Goal: Information Seeking & Learning: Learn about a topic

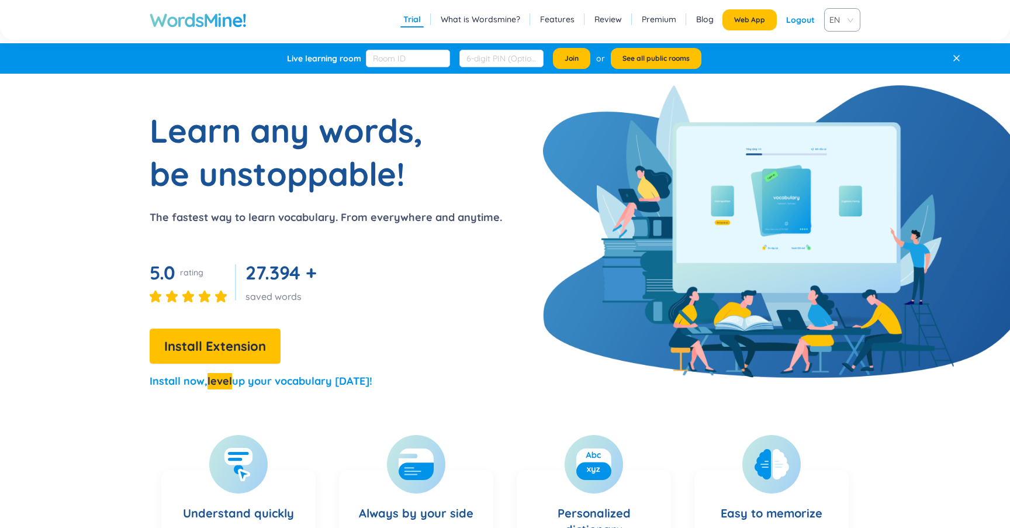
click at [571, 20] on link "Features" at bounding box center [557, 19] width 34 height 12
click at [225, 19] on h1 "WordsMine!" at bounding box center [198, 19] width 97 height 23
click at [200, 28] on h1 "WordsMine!" at bounding box center [198, 19] width 97 height 23
click at [560, 21] on link "Features" at bounding box center [557, 19] width 34 height 12
click at [217, 20] on h1 "WordsMine!" at bounding box center [198, 19] width 97 height 23
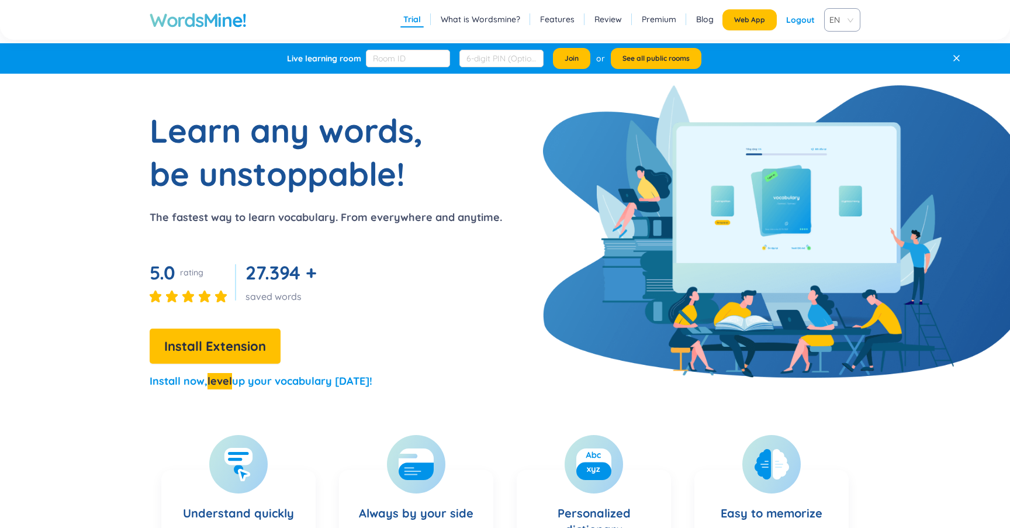
click at [217, 20] on h1 "WordsMine!" at bounding box center [198, 19] width 97 height 23
click at [953, 65] on div "Live learning room Join or See all public rooms" at bounding box center [505, 58] width 1010 height 30
click at [954, 60] on icon at bounding box center [956, 58] width 8 height 8
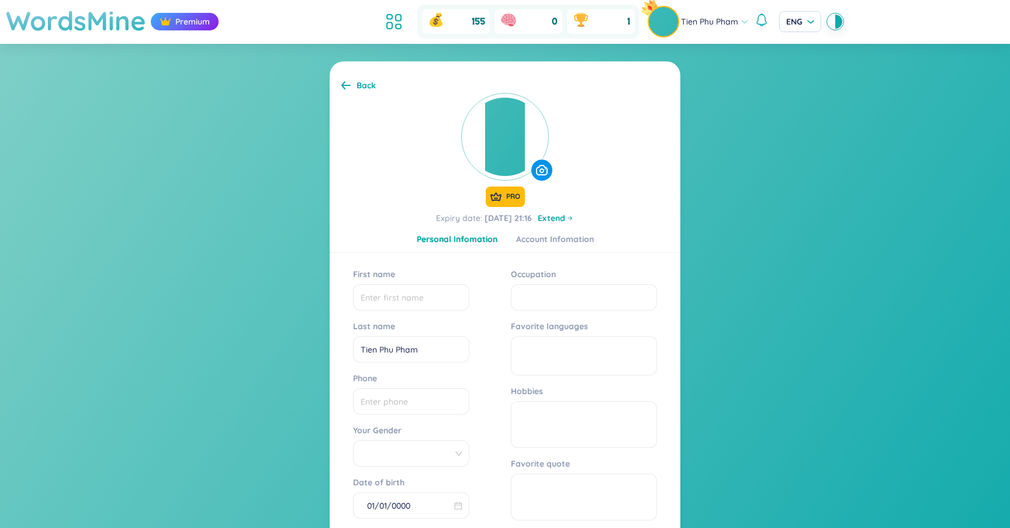
click at [105, 22] on h1 "WordsMine" at bounding box center [76, 20] width 140 height 41
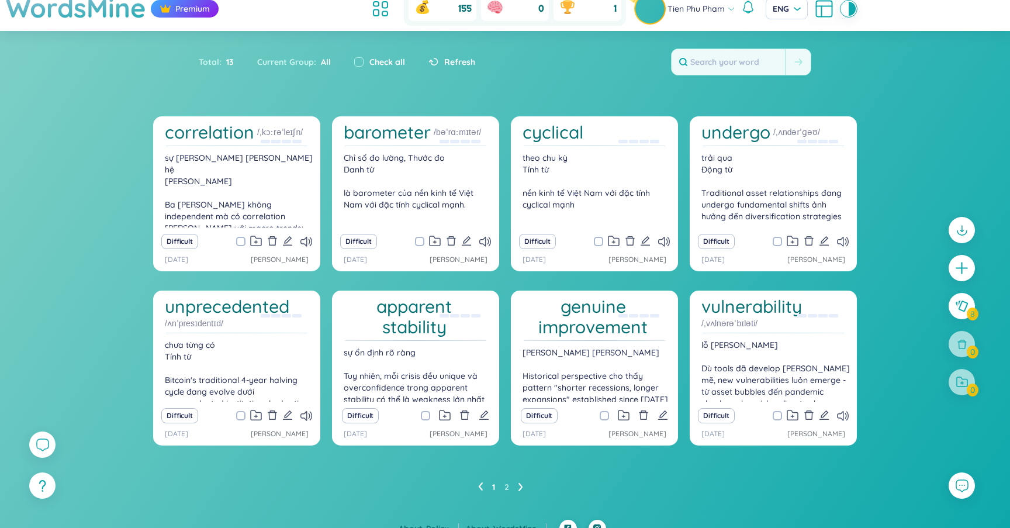
scroll to position [27, 0]
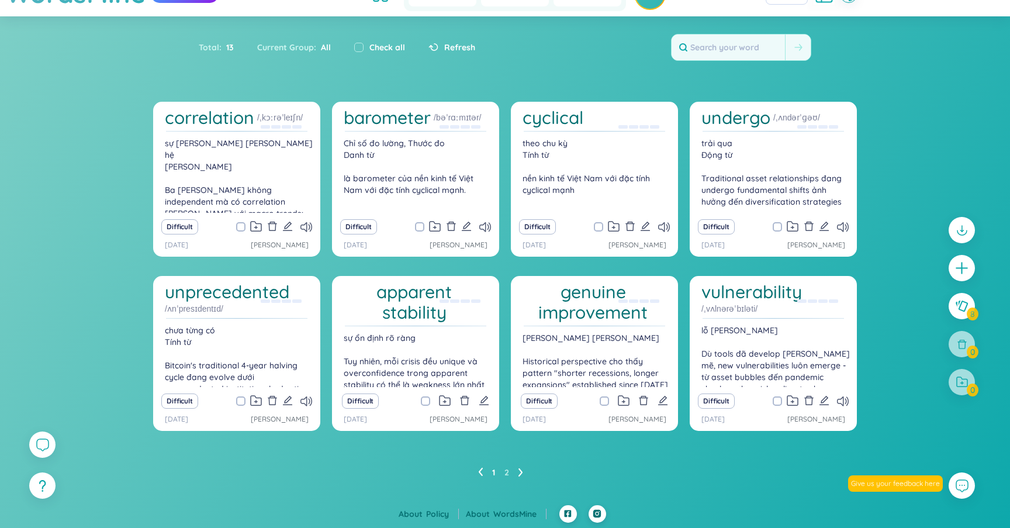
click at [238, 224] on span at bounding box center [240, 226] width 9 height 9
click at [242, 224] on input "checkbox" at bounding box center [246, 226] width 9 height 9
checkbox input "true"
click at [420, 225] on span at bounding box center [419, 226] width 9 height 9
click at [421, 225] on input "checkbox" at bounding box center [425, 226] width 9 height 9
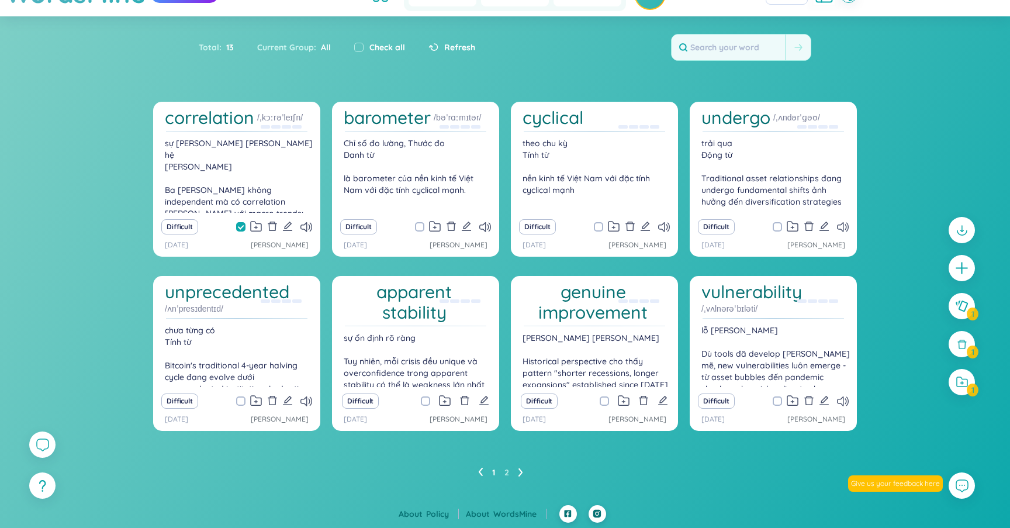
checkbox input "true"
click at [593, 224] on div "Difficult" at bounding box center [593, 227] width 155 height 16
click at [599, 224] on span at bounding box center [598, 226] width 9 height 9
click at [599, 224] on input "checkbox" at bounding box center [603, 226] width 9 height 9
checkbox input "true"
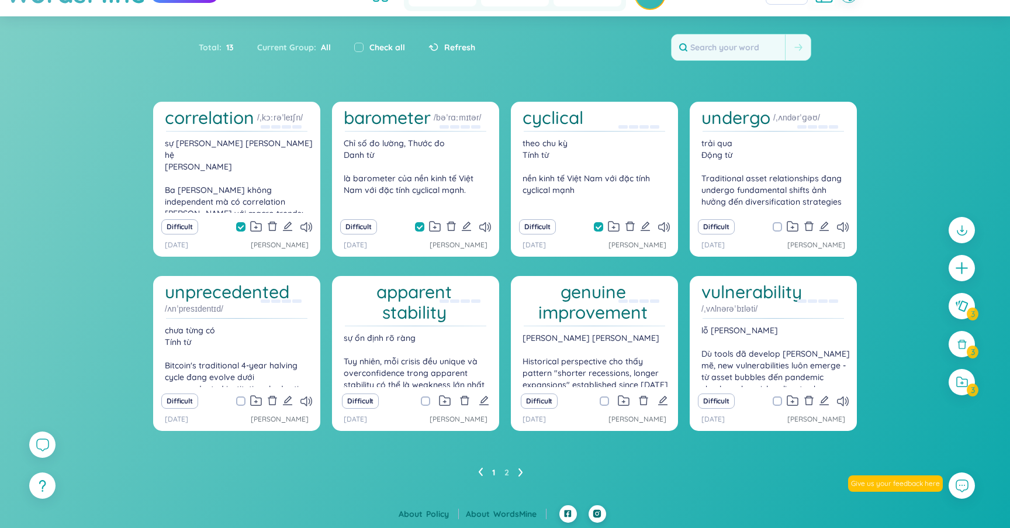
click at [244, 396] on input "checkbox" at bounding box center [246, 400] width 9 height 9
checkbox input "true"
click at [427, 400] on input "checkbox" at bounding box center [431, 400] width 9 height 9
checkbox input "true"
click at [776, 224] on span at bounding box center [776, 226] width 9 height 9
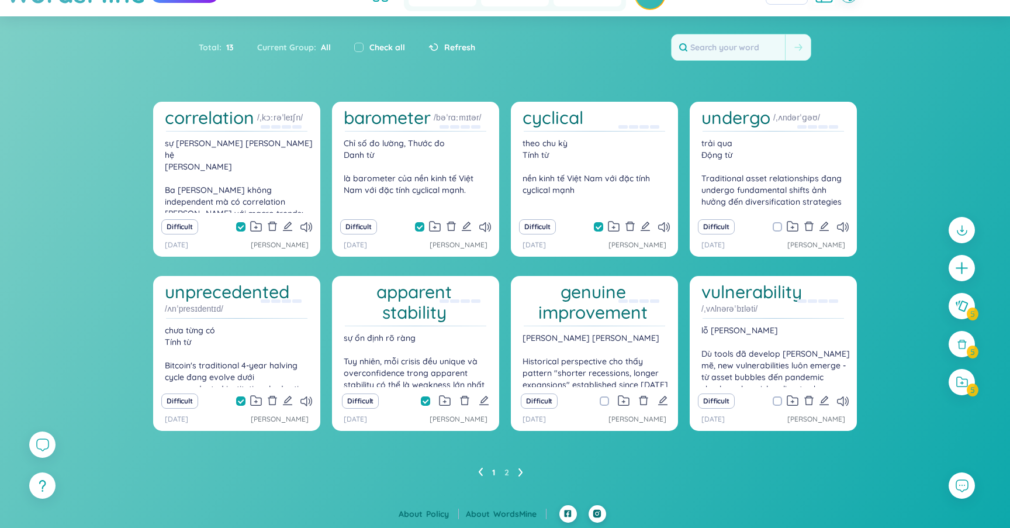
click at [778, 224] on input "checkbox" at bounding box center [782, 226] width 9 height 9
checkbox input "true"
click at [603, 401] on span at bounding box center [603, 400] width 9 height 9
click at [605, 401] on input "checkbox" at bounding box center [609, 400] width 9 height 9
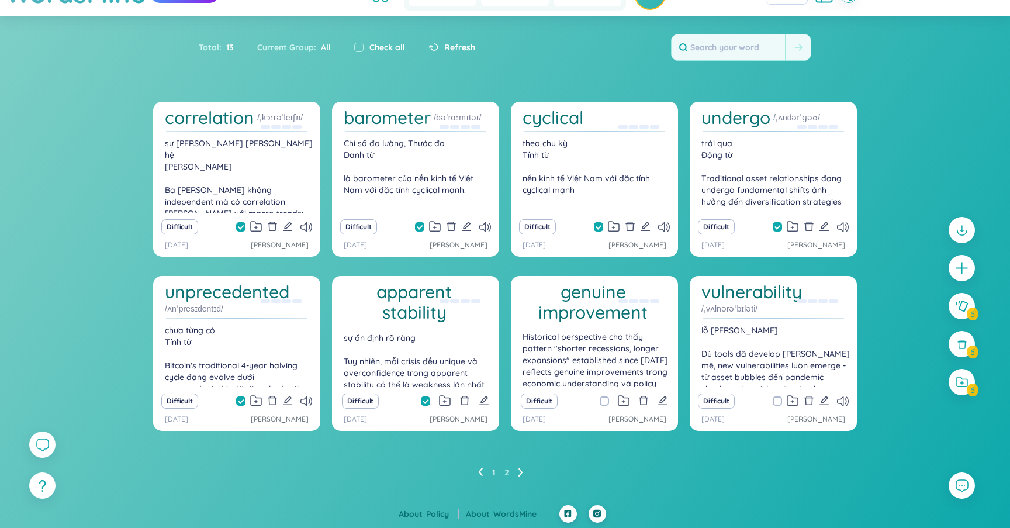
checkbox input "true"
click at [776, 402] on span at bounding box center [776, 400] width 9 height 9
click at [778, 402] on input "checkbox" at bounding box center [782, 400] width 9 height 9
checkbox input "true"
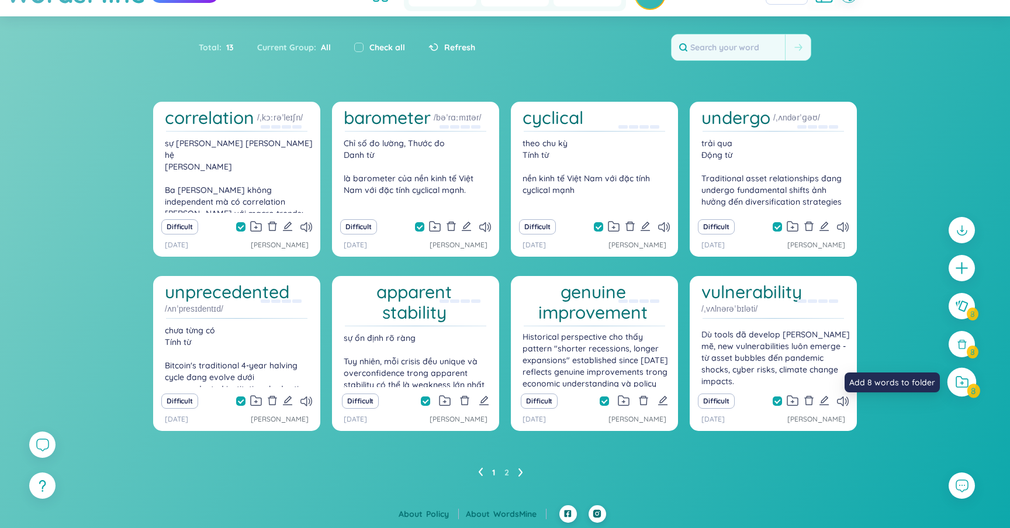
click at [958, 377] on icon at bounding box center [961, 382] width 13 height 12
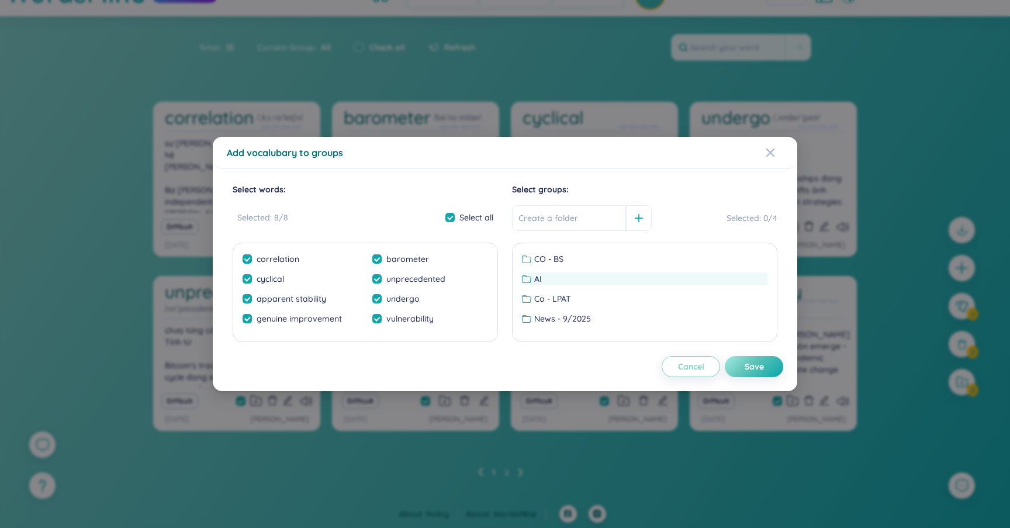
click at [533, 278] on div at bounding box center [528, 278] width 12 height 9
click at [751, 365] on div "Save" at bounding box center [753, 366] width 19 height 13
checkbox input "false"
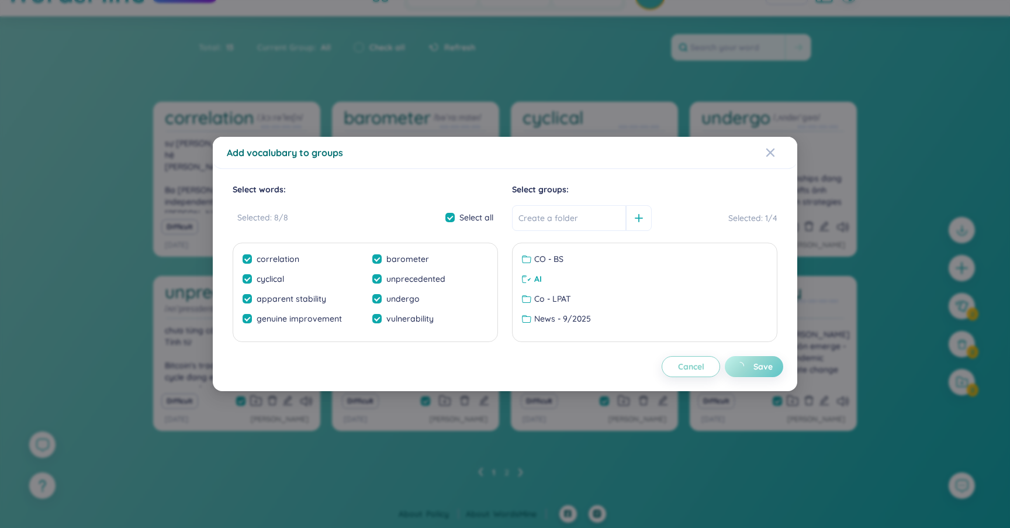
checkbox input "false"
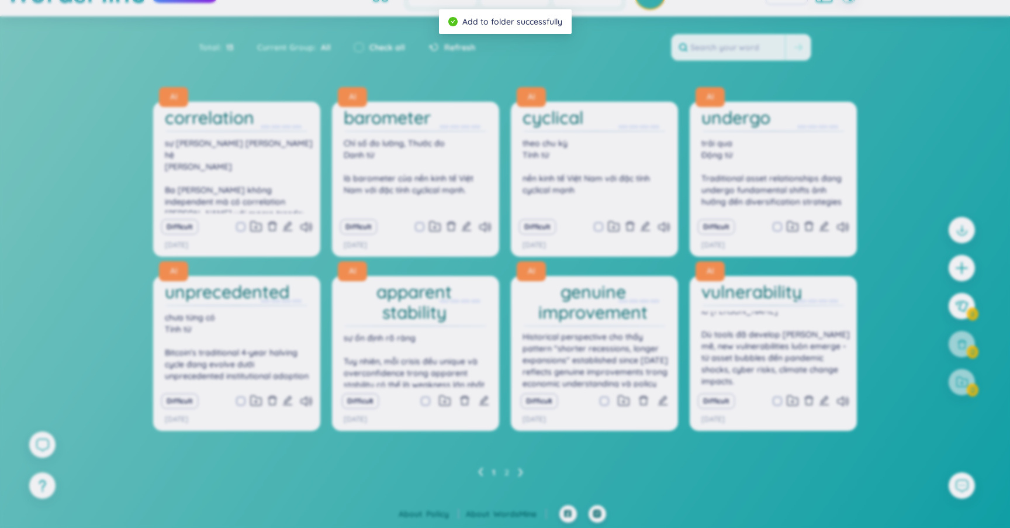
scroll to position [6, 0]
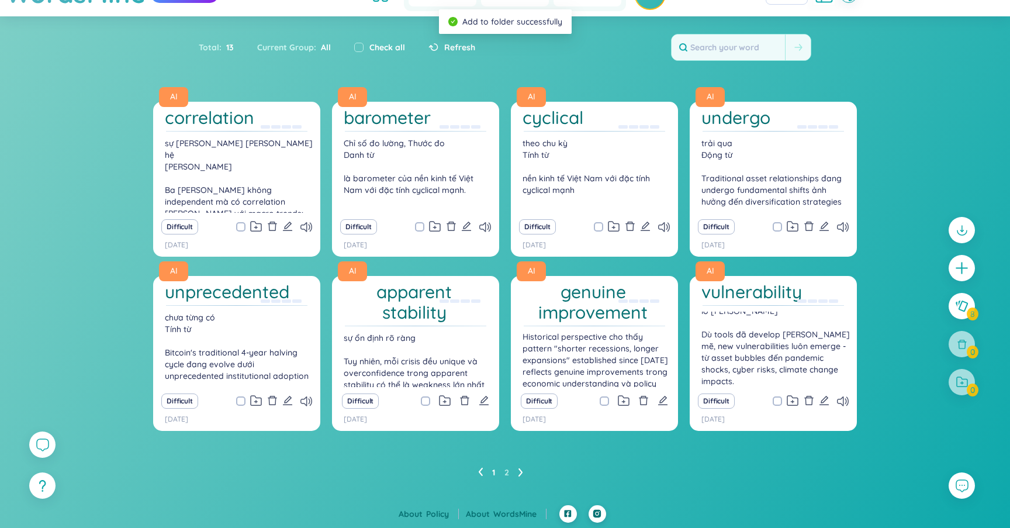
click at [520, 470] on icon at bounding box center [520, 472] width 4 height 8
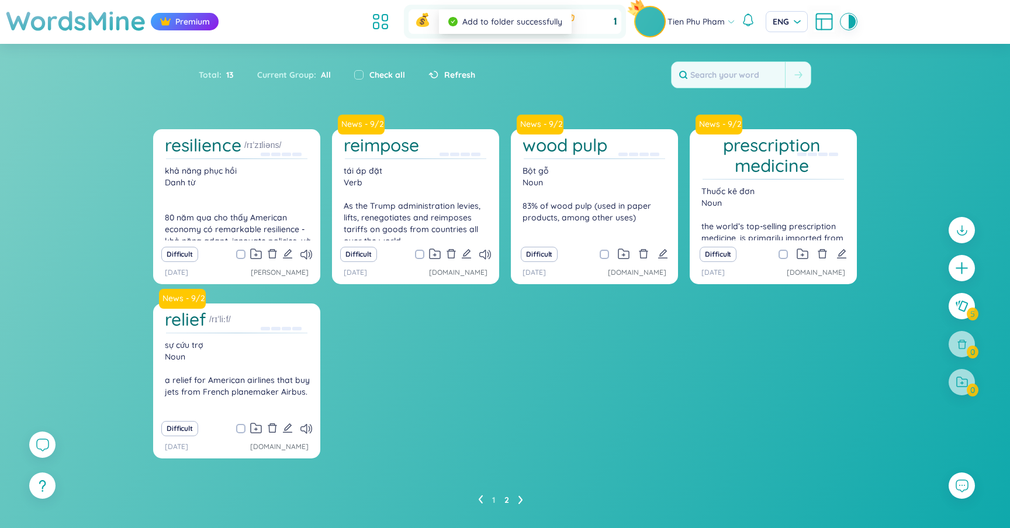
scroll to position [27, 0]
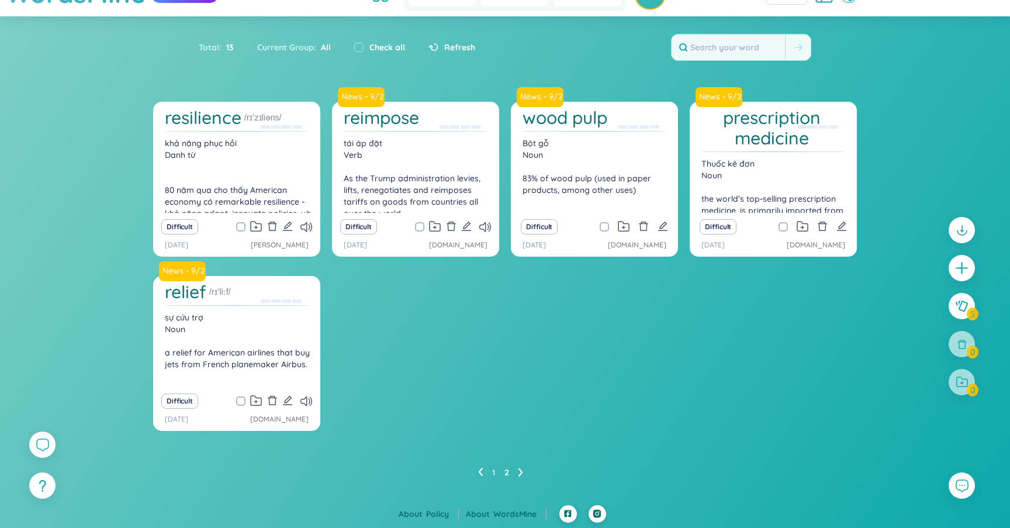
click at [242, 224] on input "checkbox" at bounding box center [246, 226] width 9 height 9
checkbox input "true"
click at [420, 228] on span at bounding box center [419, 226] width 9 height 9
click at [421, 228] on input "checkbox" at bounding box center [425, 226] width 9 height 9
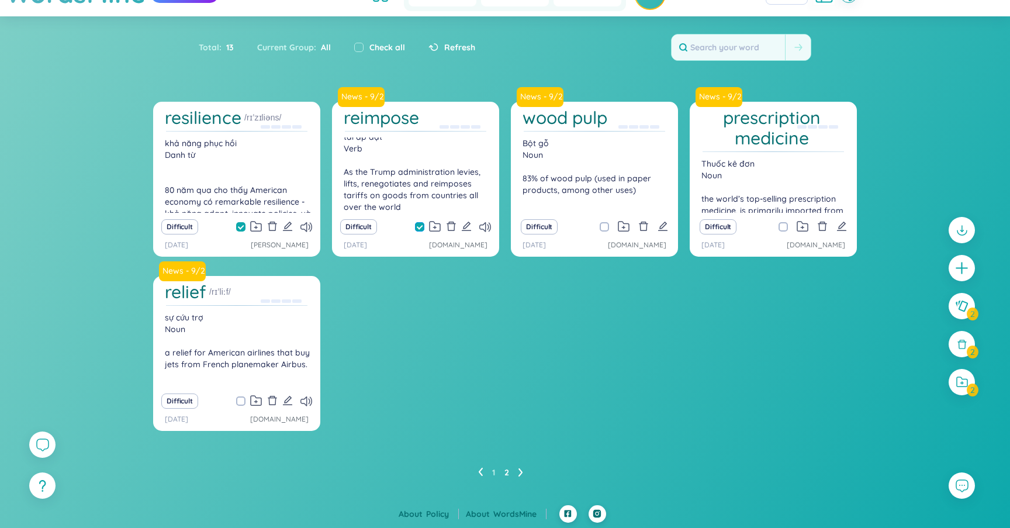
click at [417, 223] on span at bounding box center [419, 226] width 9 height 9
click at [421, 223] on input "checkbox" at bounding box center [425, 226] width 9 height 9
checkbox input "false"
click at [962, 376] on icon at bounding box center [961, 382] width 13 height 12
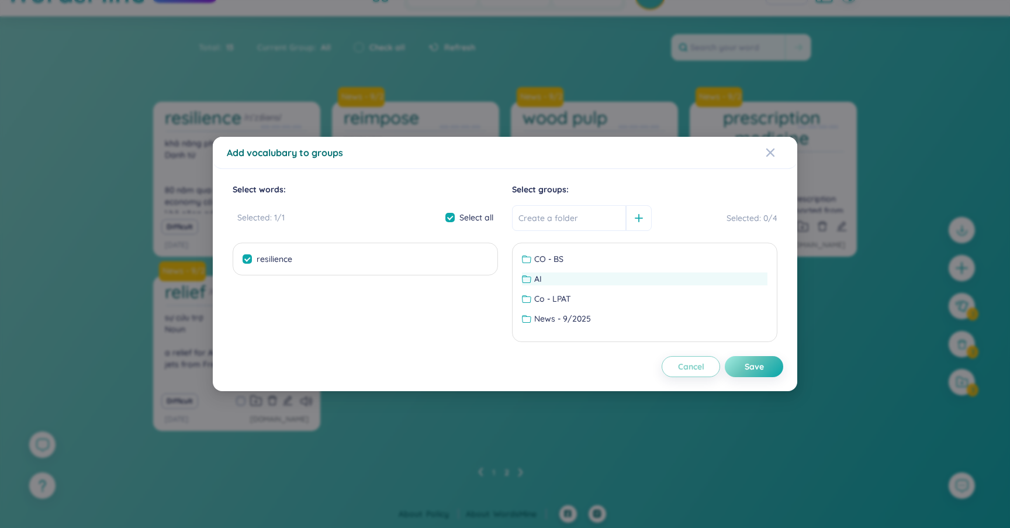
click at [546, 278] on div "AI" at bounding box center [644, 278] width 245 height 13
click at [762, 368] on div "Save" at bounding box center [753, 366] width 19 height 13
checkbox input "false"
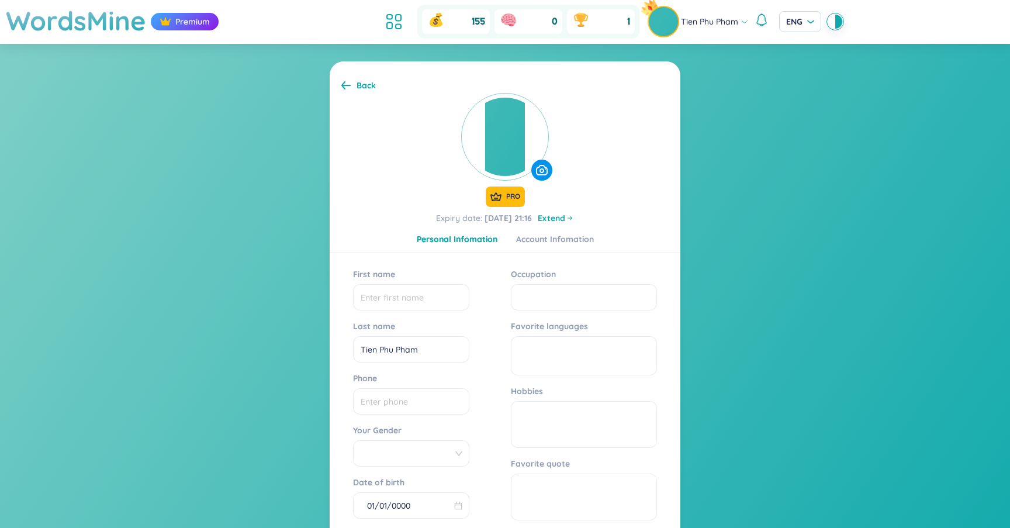
click at [368, 81] on div "Back" at bounding box center [365, 85] width 19 height 13
click at [192, 22] on div "Premium" at bounding box center [185, 22] width 68 height 18
click at [111, 21] on h1 "WordsMine" at bounding box center [76, 20] width 140 height 41
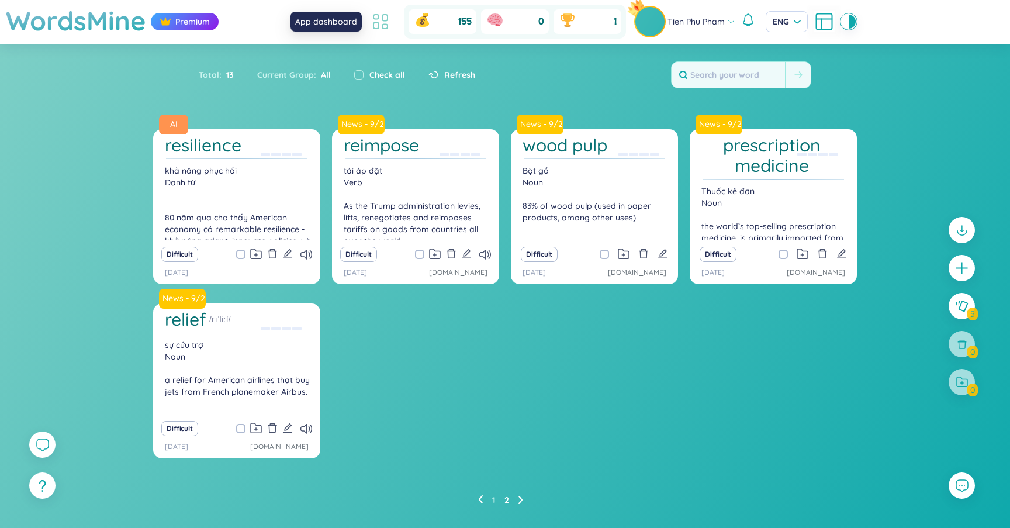
click at [382, 18] on icon at bounding box center [384, 18] width 5 height 6
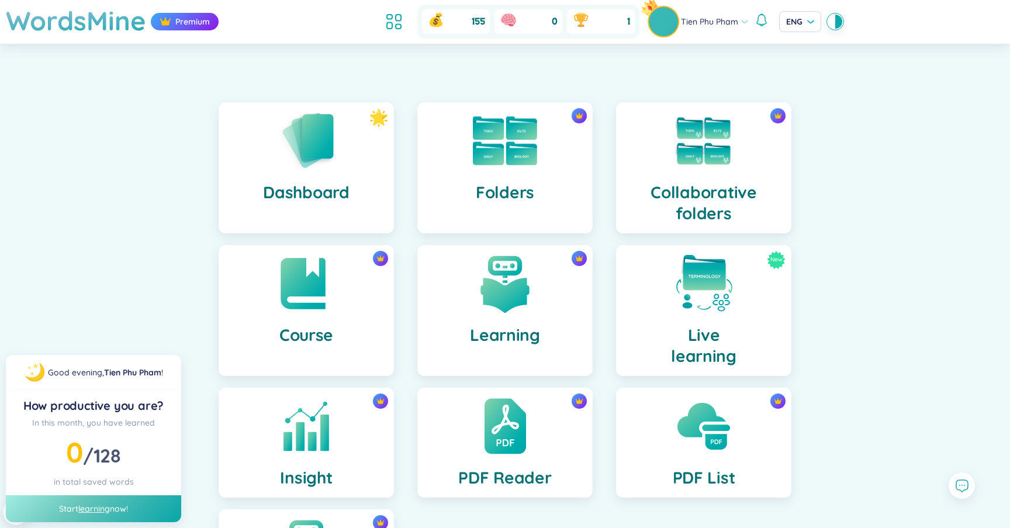
click at [483, 183] on h4 "Folders" at bounding box center [505, 192] width 58 height 21
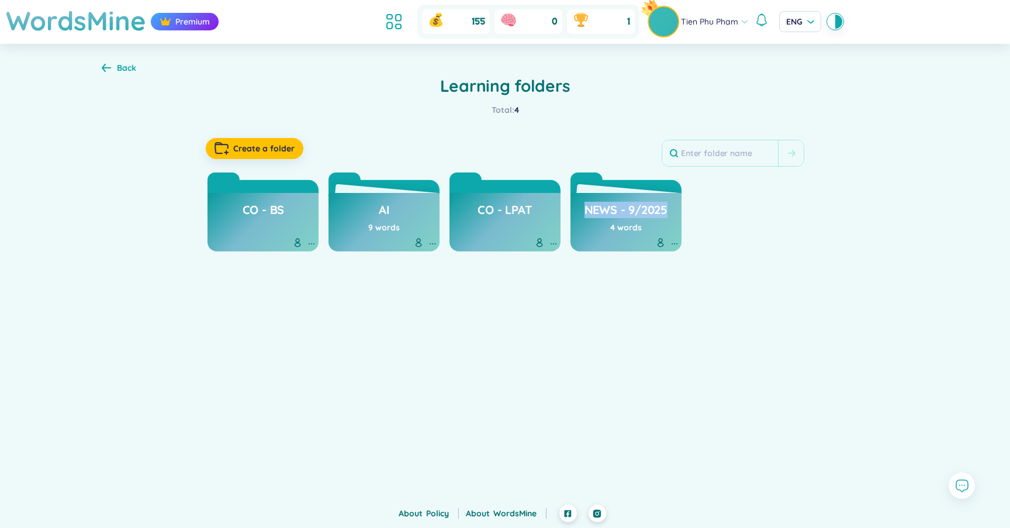
drag, startPoint x: 594, startPoint y: 226, endPoint x: 461, endPoint y: 309, distance: 156.4
click at [461, 310] on div "WordsMine Premium 155 0 1 Tien Phu Pham ENG Back Learning folders Total : 4 Cre…" at bounding box center [505, 252] width 1010 height 504
click at [408, 217] on div "AI 9 words" at bounding box center [383, 222] width 111 height 58
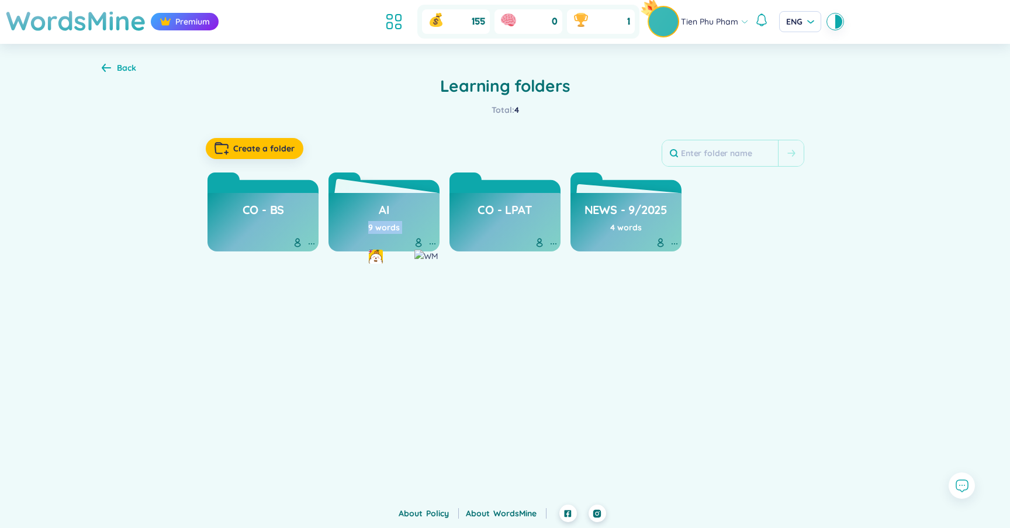
click at [408, 217] on div "AI 9 words" at bounding box center [383, 222] width 111 height 58
click at [386, 216] on h3 "AI" at bounding box center [384, 213] width 11 height 22
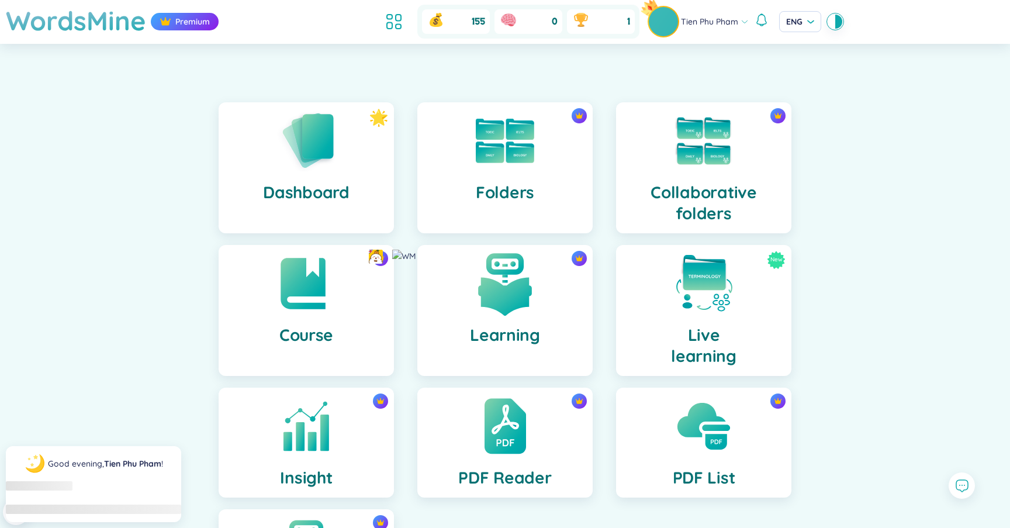
click at [476, 297] on img at bounding box center [505, 283] width 64 height 64
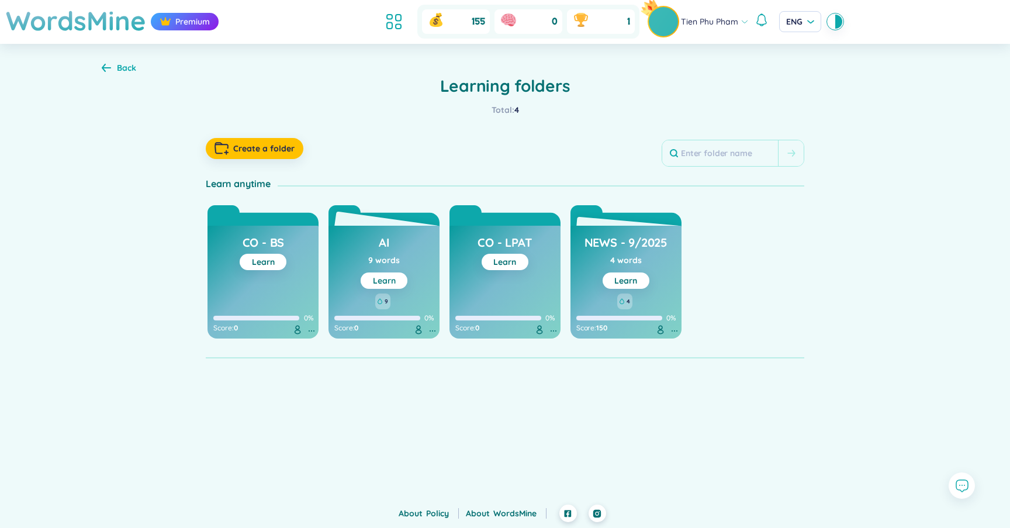
click at [384, 279] on link "Learn" at bounding box center [384, 280] width 23 height 11
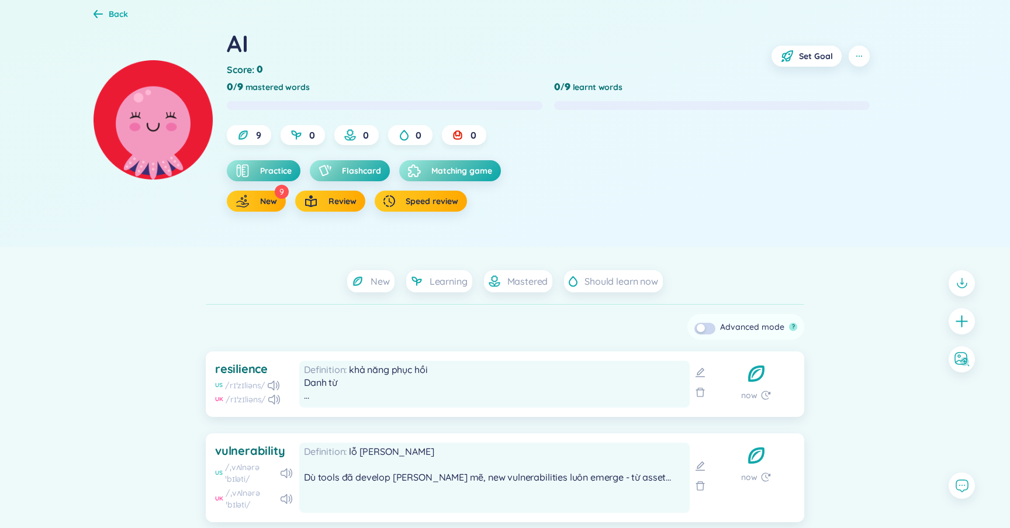
scroll to position [32, 0]
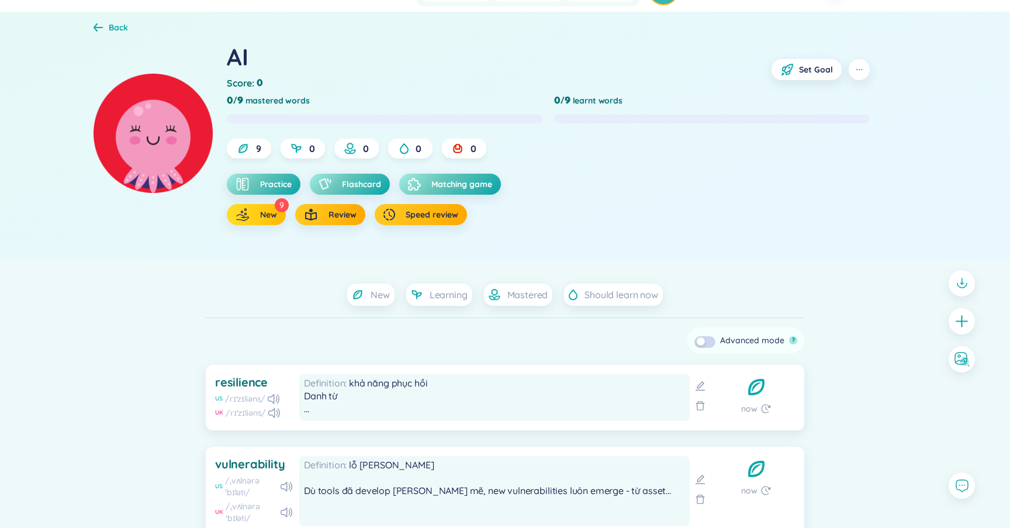
click at [255, 217] on button "New" at bounding box center [256, 214] width 59 height 21
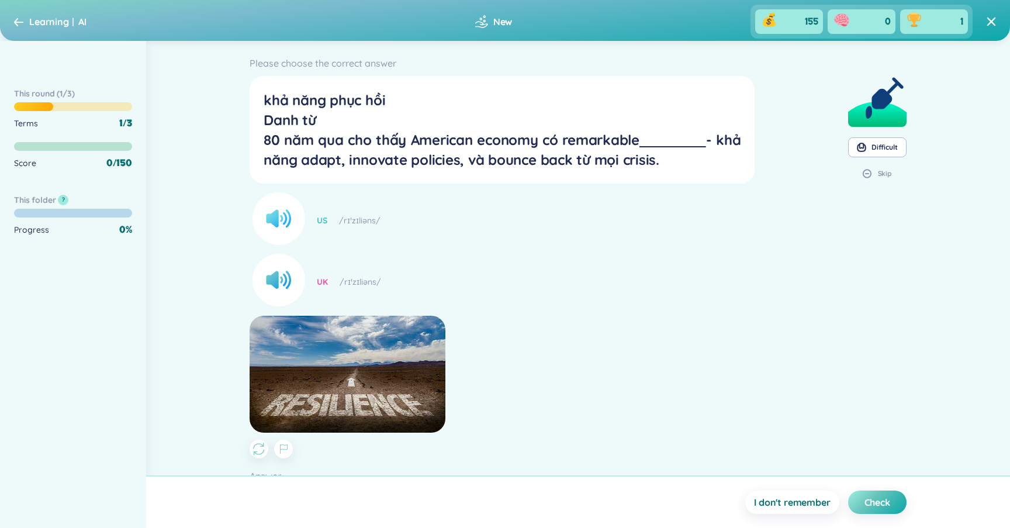
click at [283, 224] on icon at bounding box center [276, 219] width 21 height 18
click at [286, 280] on icon at bounding box center [276, 280] width 21 height 18
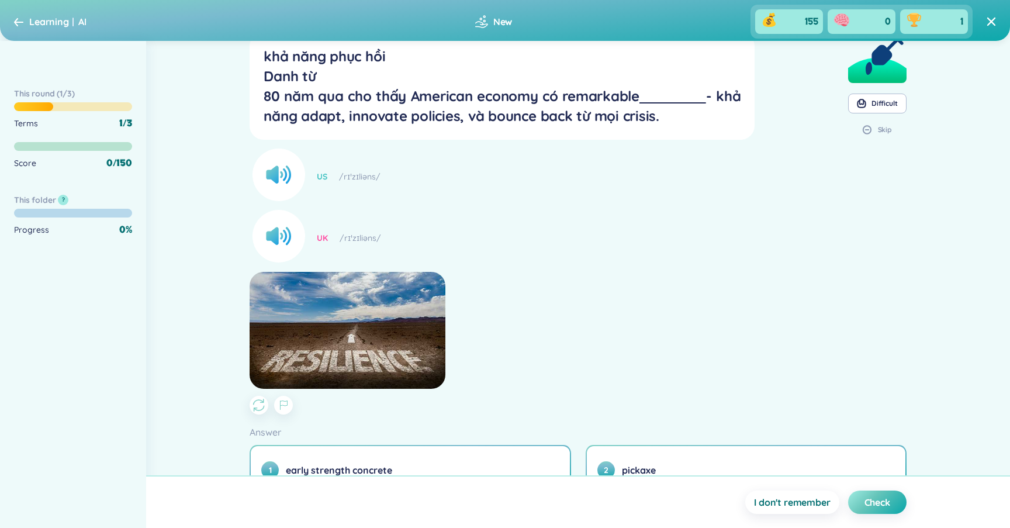
scroll to position [158, 0]
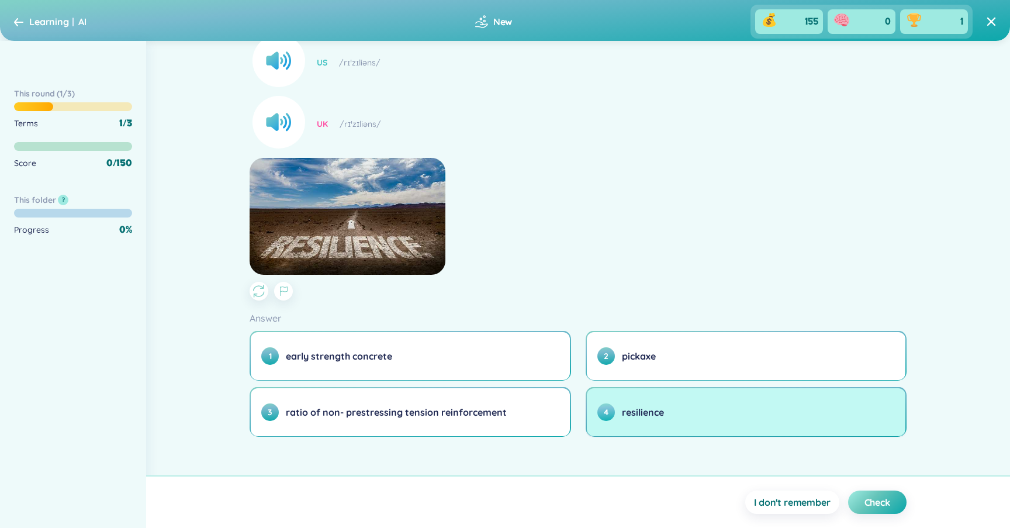
click at [609, 422] on button "4 resilience" at bounding box center [746, 412] width 318 height 48
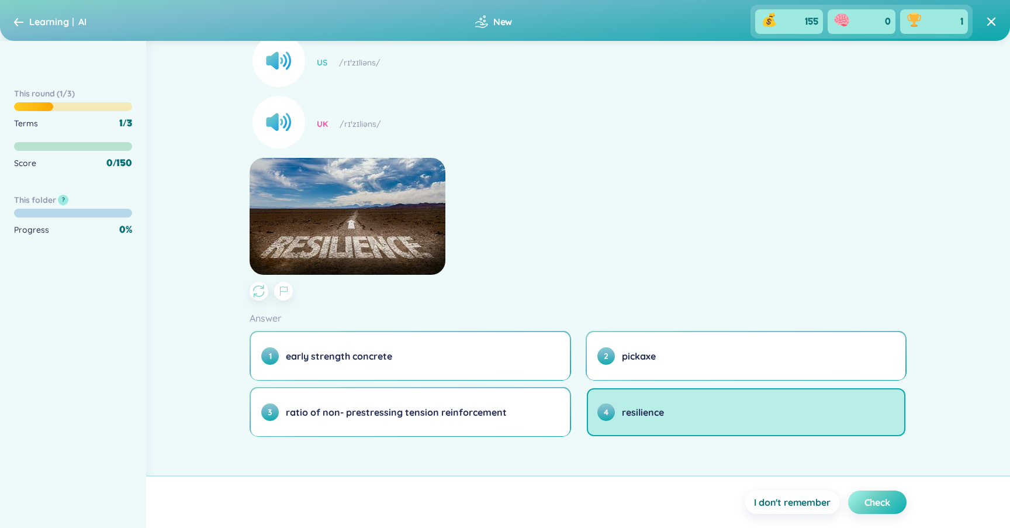
click at [875, 503] on span "Check" at bounding box center [877, 501] width 26 height 13
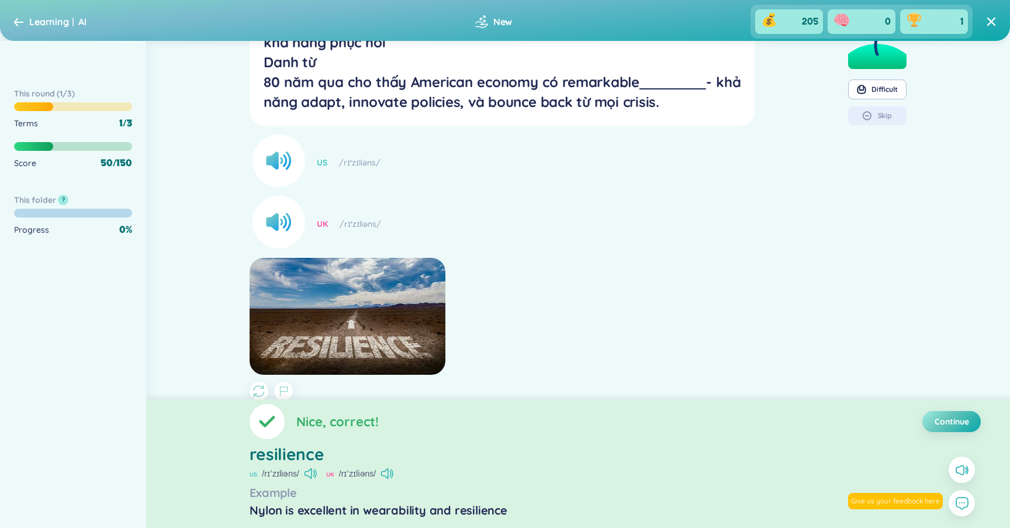
scroll to position [60, 0]
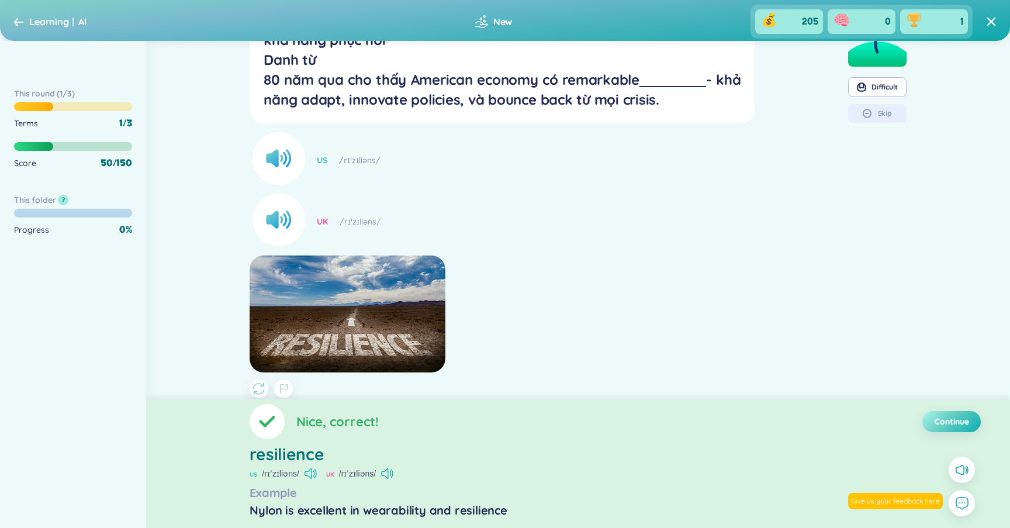
click at [955, 415] on span "Continue" at bounding box center [951, 421] width 34 height 12
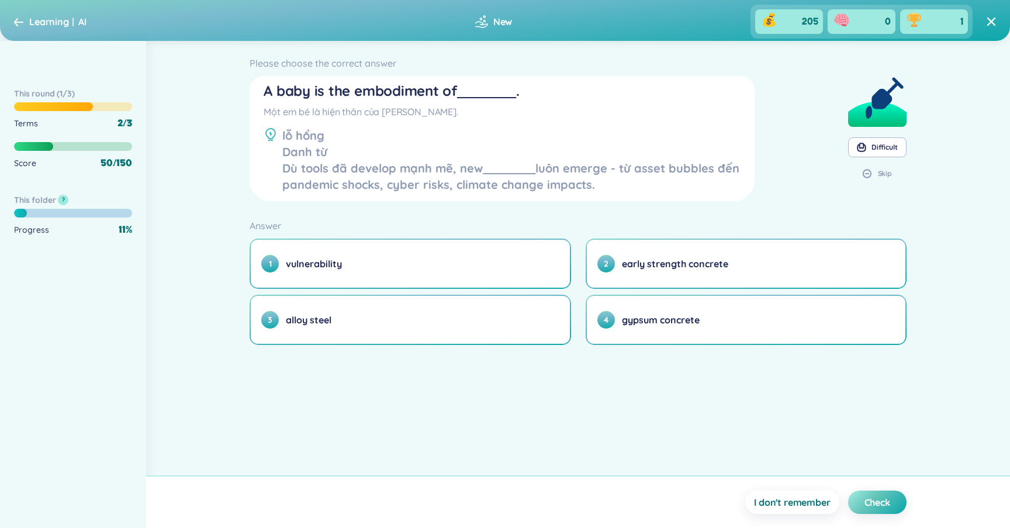
scroll to position [8, 0]
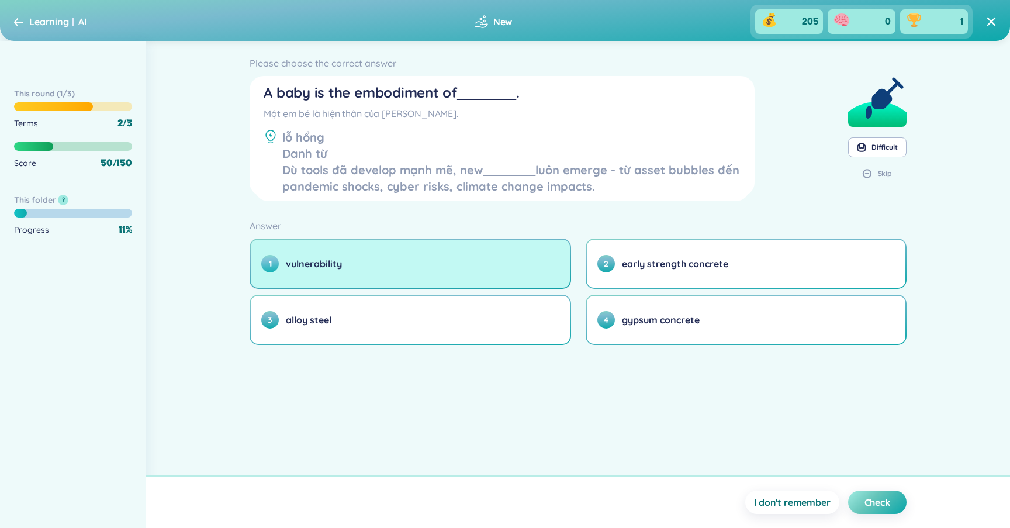
click at [379, 261] on button "1 vulnerability" at bounding box center [410, 264] width 318 height 48
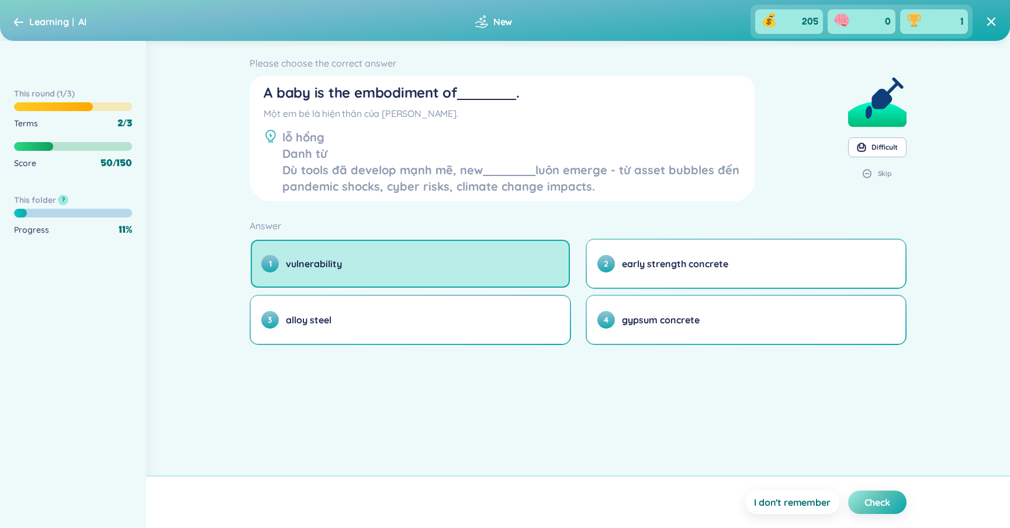
click at [484, 96] on u at bounding box center [486, 93] width 59 height 18
click at [559, 171] on div "lỗ hổng Danh từ Dù tools đã develop mạnh mẽ, new luôn emerge - từ asset bubble…" at bounding box center [511, 161] width 458 height 65
click at [868, 505] on span "Check" at bounding box center [877, 501] width 26 height 13
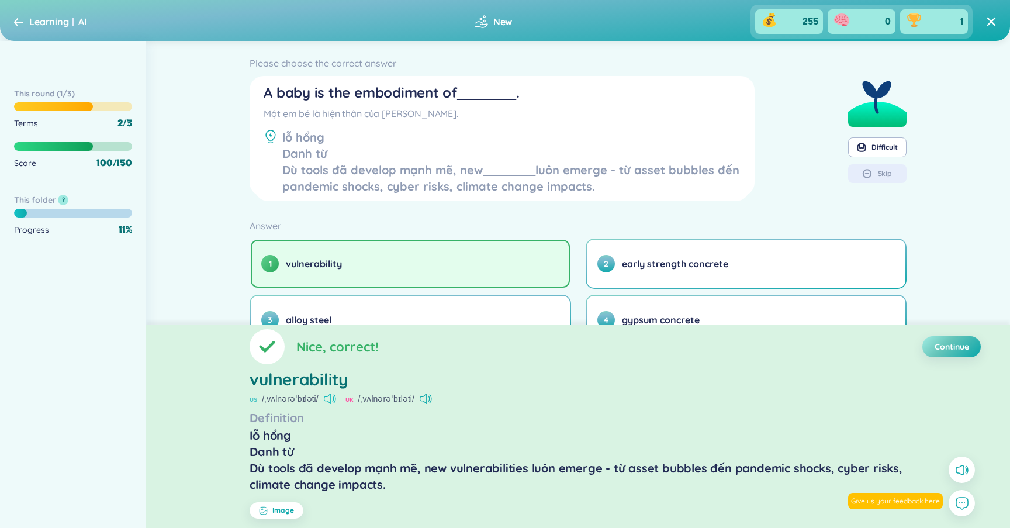
click at [330, 397] on icon at bounding box center [330, 398] width 12 height 11
click at [421, 399] on icon at bounding box center [425, 398] width 12 height 11
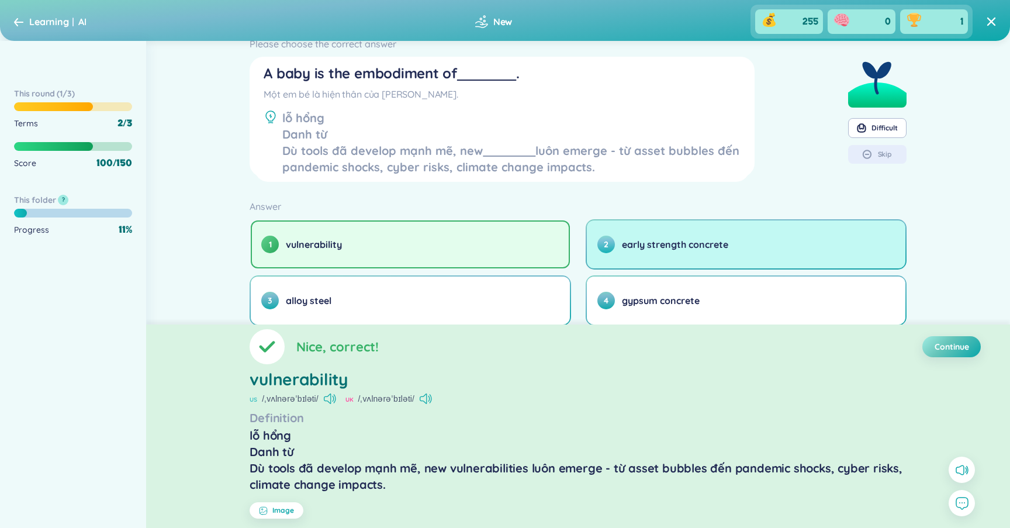
scroll to position [16, 0]
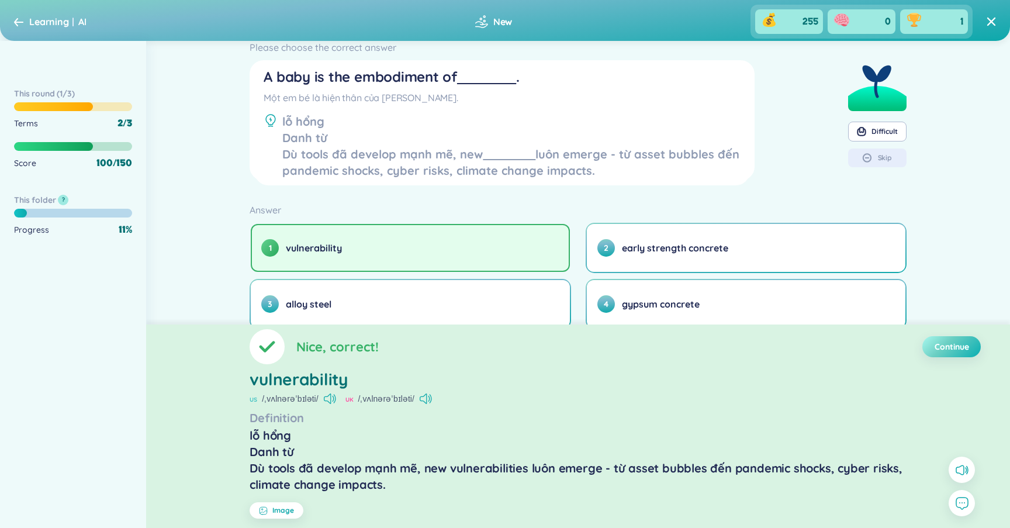
click at [962, 351] on span "Continue" at bounding box center [951, 347] width 34 height 12
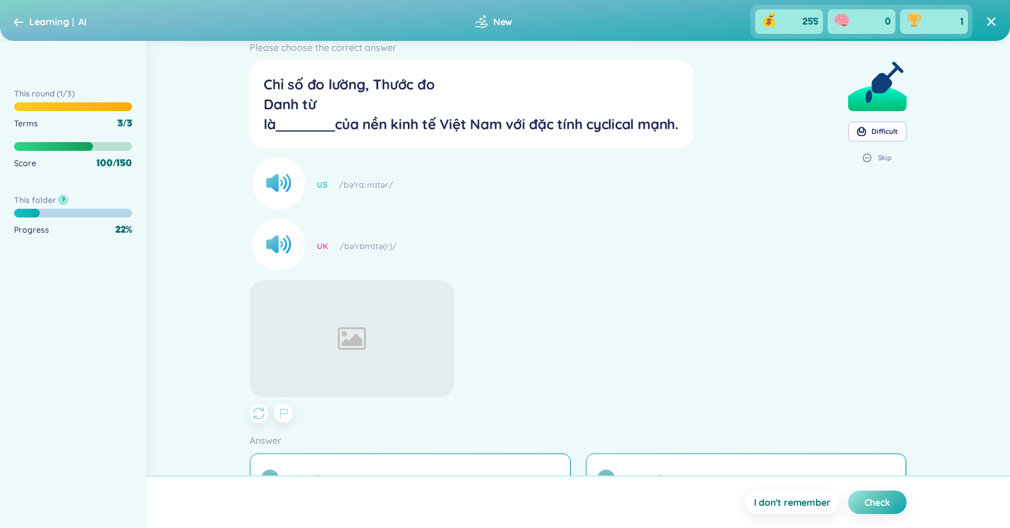
scroll to position [0, 0]
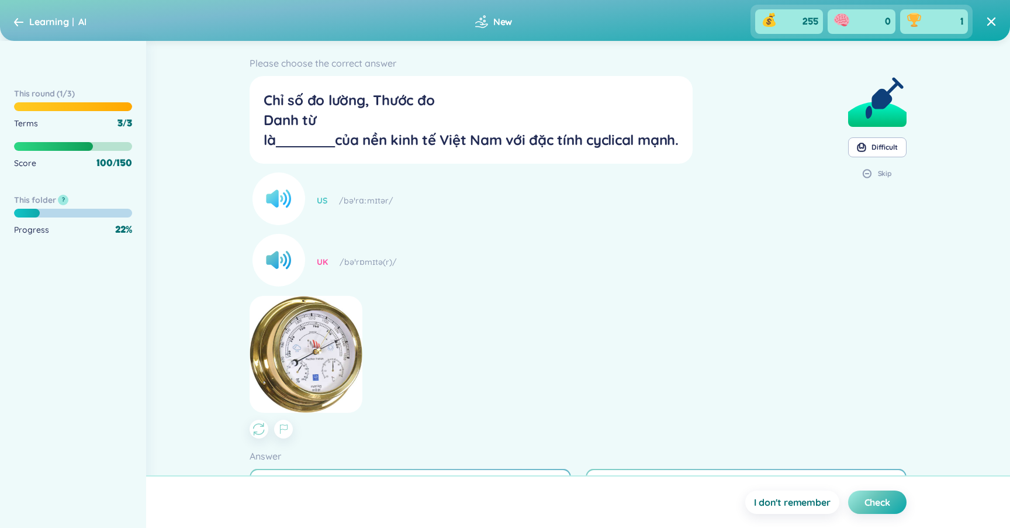
click at [288, 201] on circle at bounding box center [278, 198] width 53 height 53
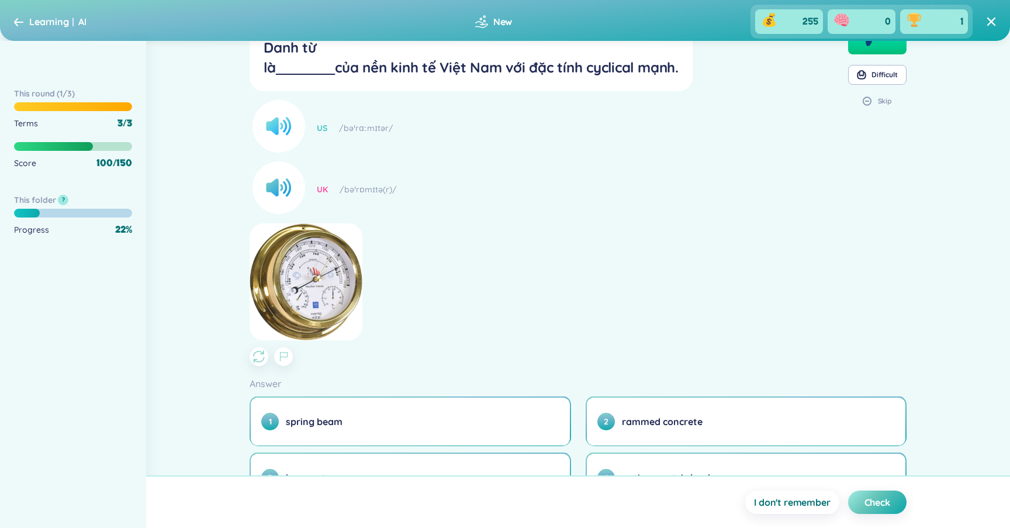
scroll to position [138, 0]
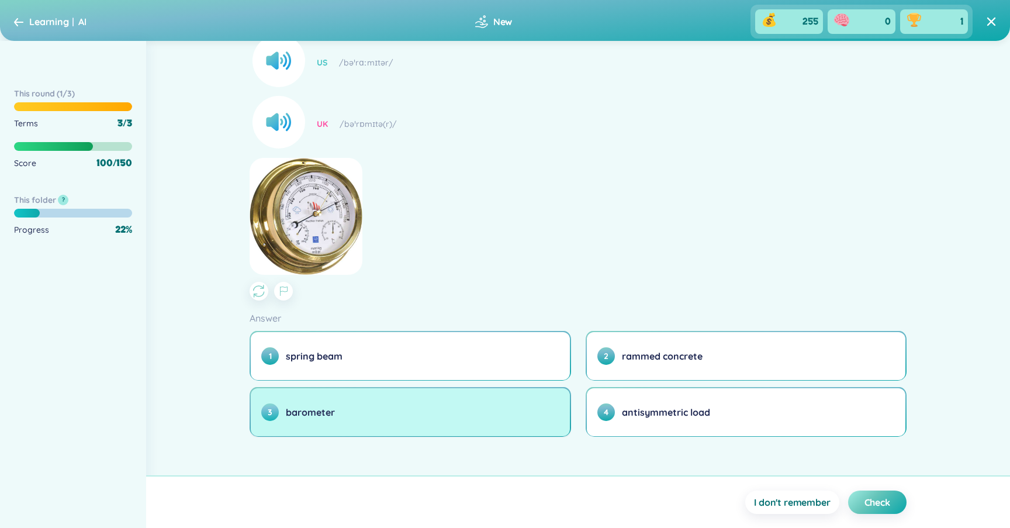
click at [418, 398] on button "3 barometer" at bounding box center [410, 412] width 318 height 48
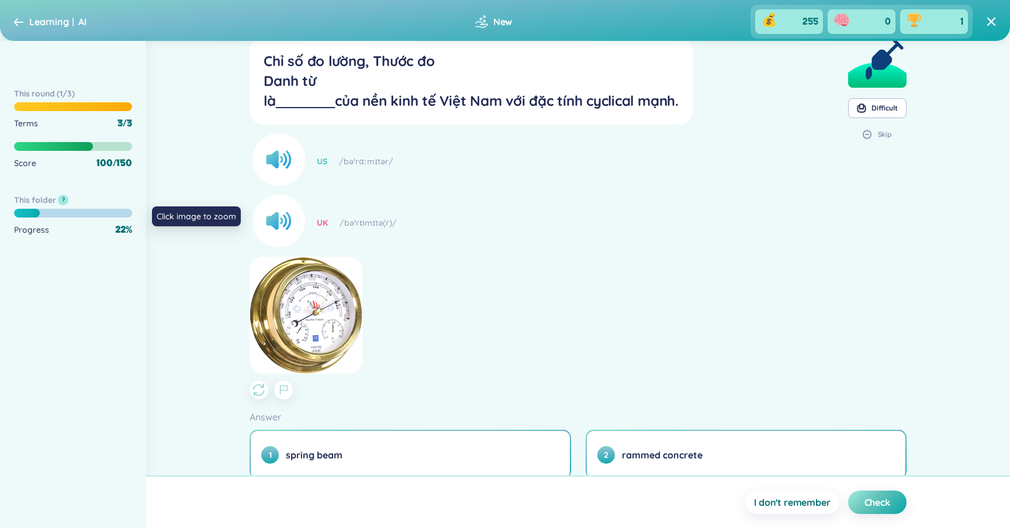
scroll to position [0, 0]
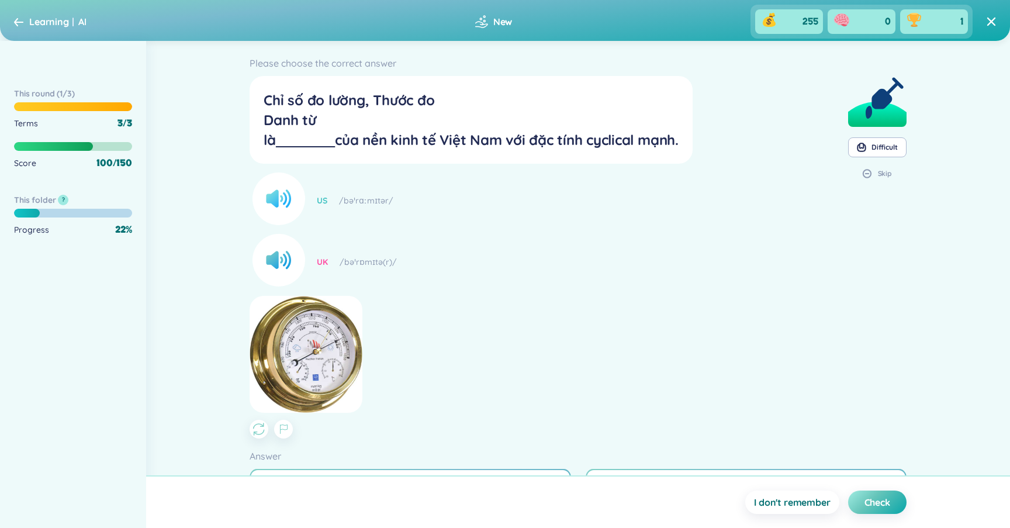
click at [297, 206] on circle at bounding box center [278, 198] width 53 height 53
click at [287, 249] on circle at bounding box center [278, 260] width 53 height 53
click at [296, 255] on circle at bounding box center [278, 260] width 53 height 53
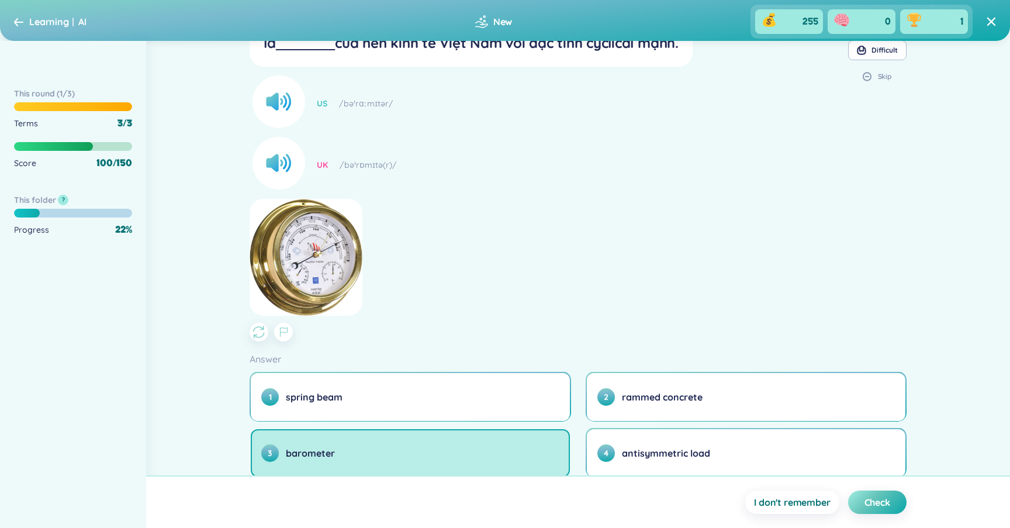
scroll to position [138, 0]
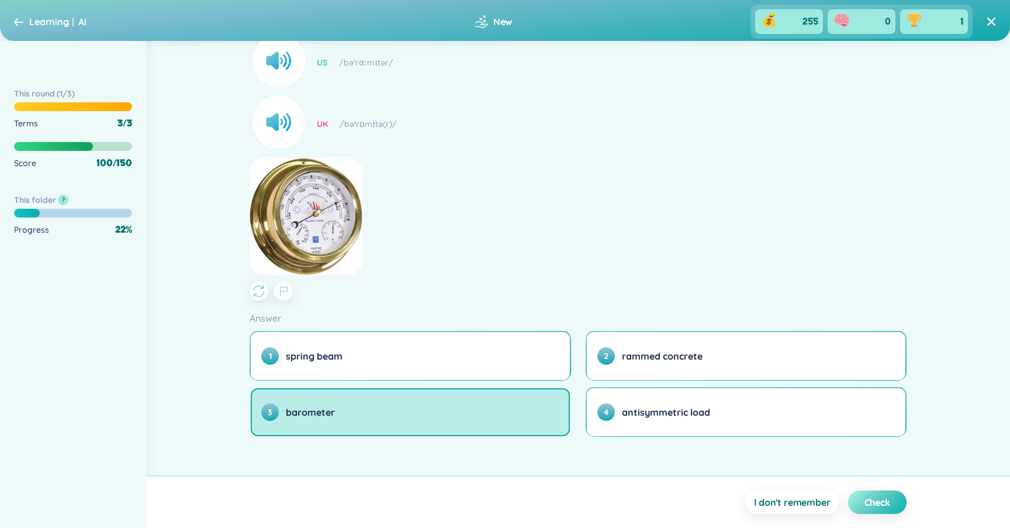
click at [871, 506] on span "Check" at bounding box center [877, 501] width 26 height 13
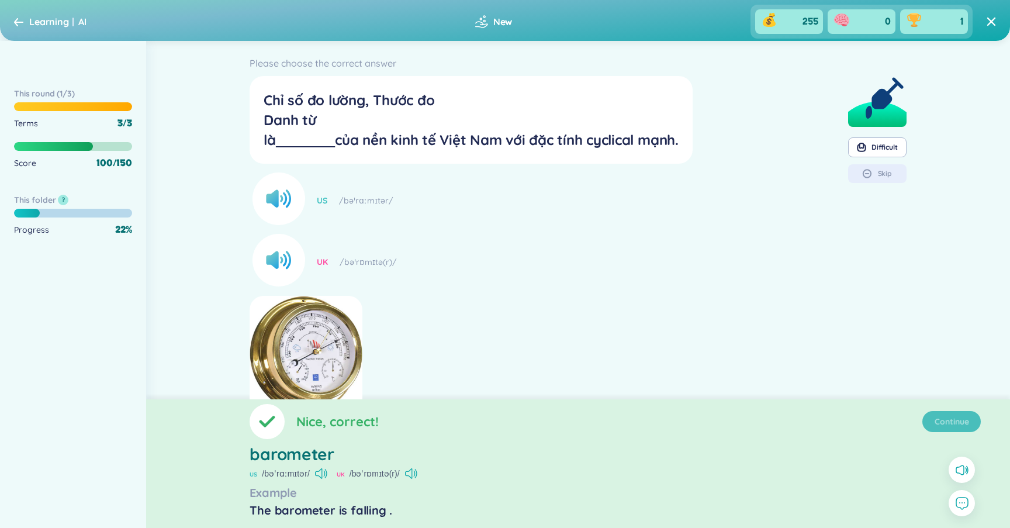
scroll to position [0, 0]
click at [952, 427] on button "Continue" at bounding box center [951, 421] width 58 height 21
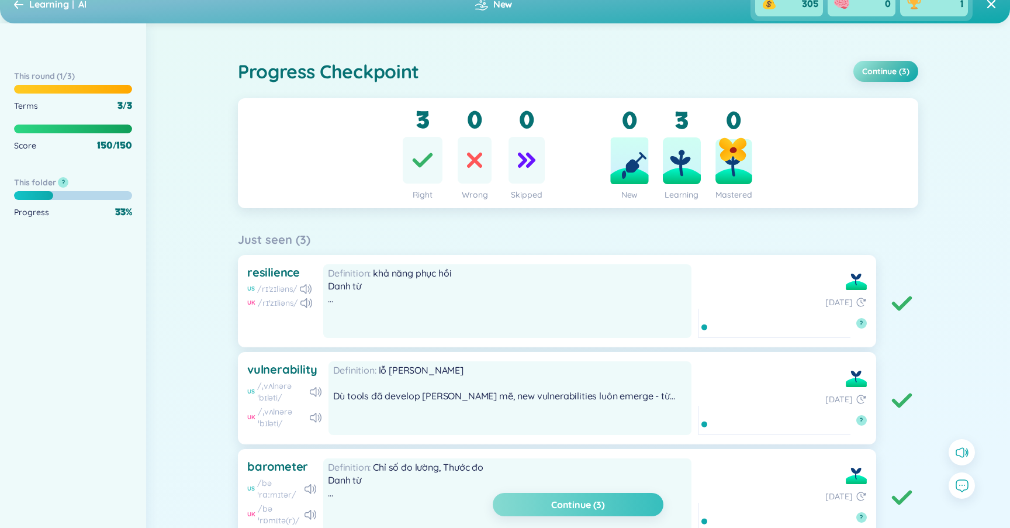
scroll to position [19, 0]
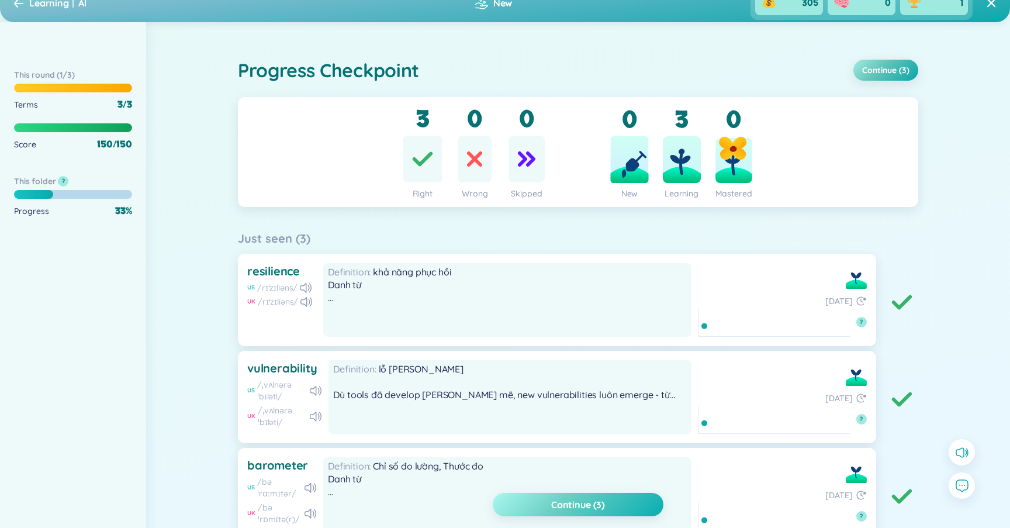
click at [595, 507] on span "Continue (3)" at bounding box center [578, 504] width 54 height 13
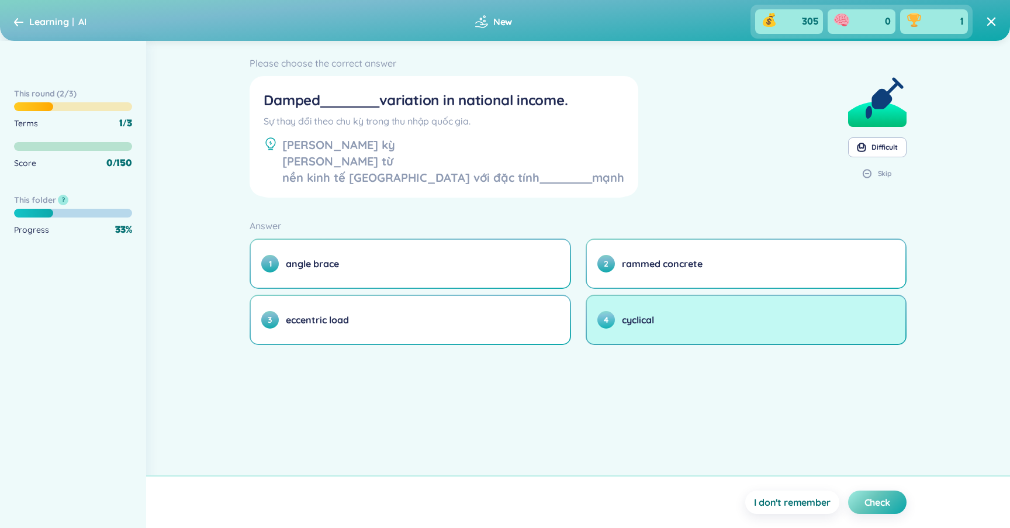
click at [670, 313] on button "4 cyclical" at bounding box center [746, 320] width 318 height 48
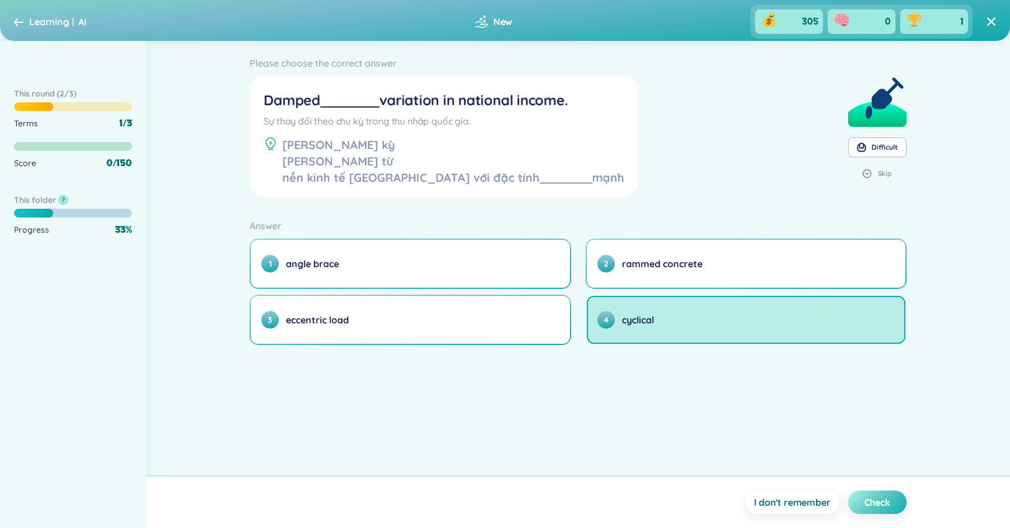
click at [880, 509] on button "Check" at bounding box center [877, 501] width 58 height 23
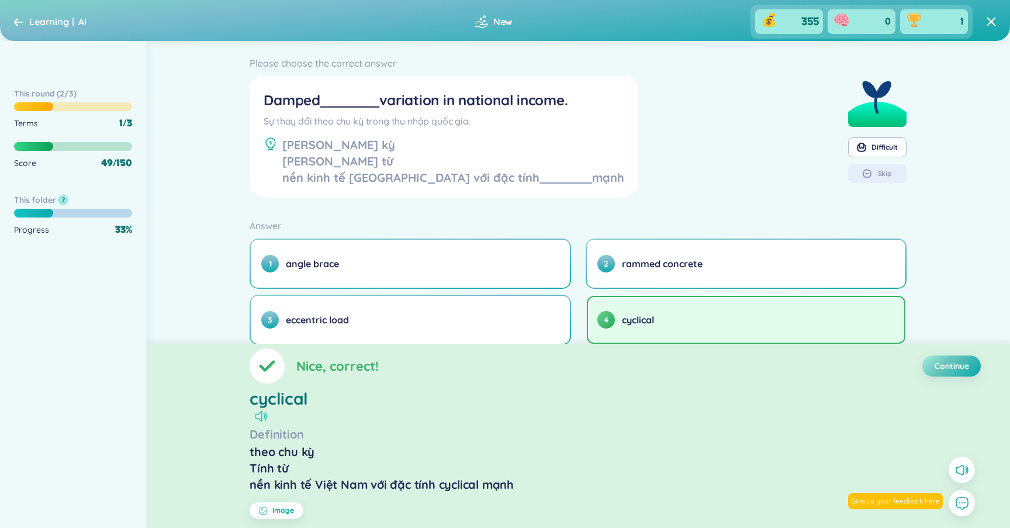
click at [263, 414] on icon at bounding box center [261, 416] width 12 height 11
click at [957, 371] on span "Continue" at bounding box center [951, 366] width 34 height 12
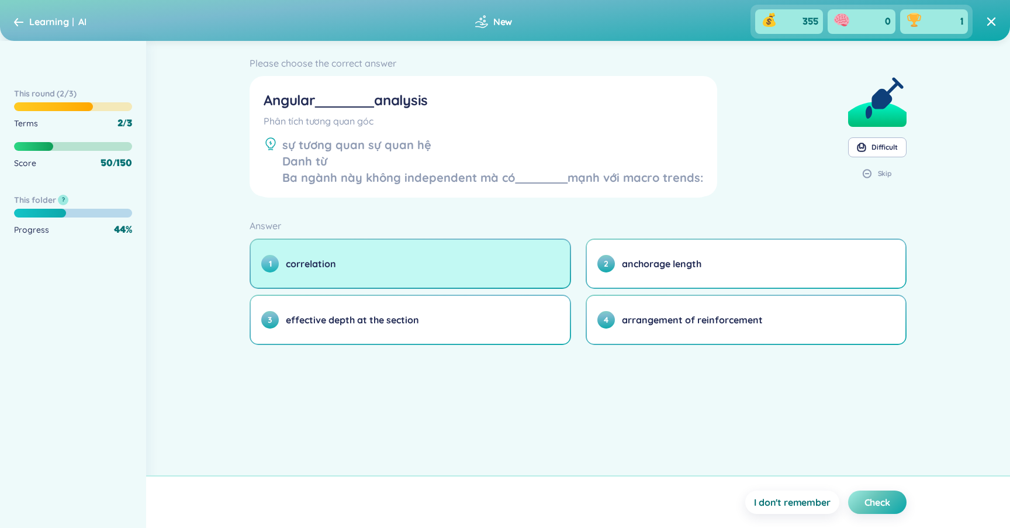
click at [439, 264] on button "1 correlation" at bounding box center [410, 264] width 318 height 48
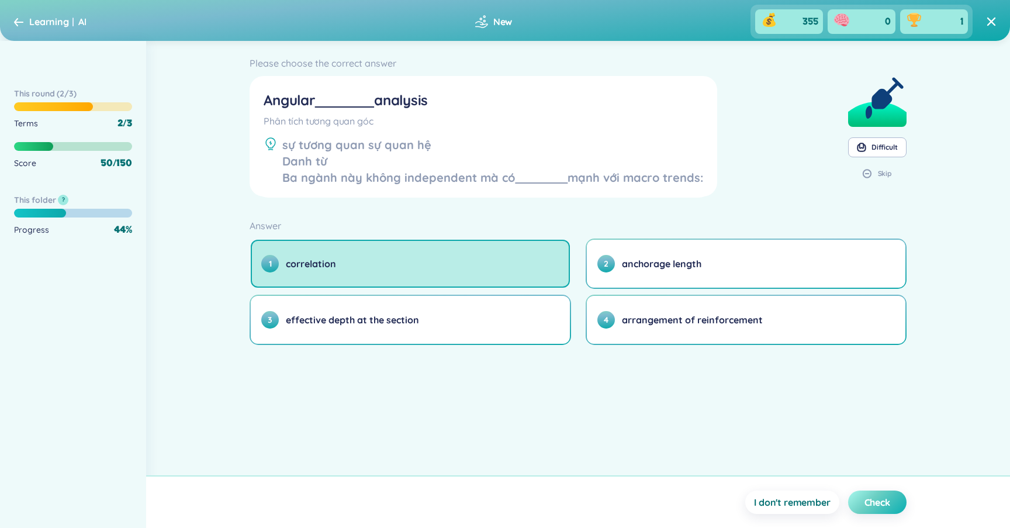
click at [872, 511] on button "Check" at bounding box center [877, 501] width 58 height 23
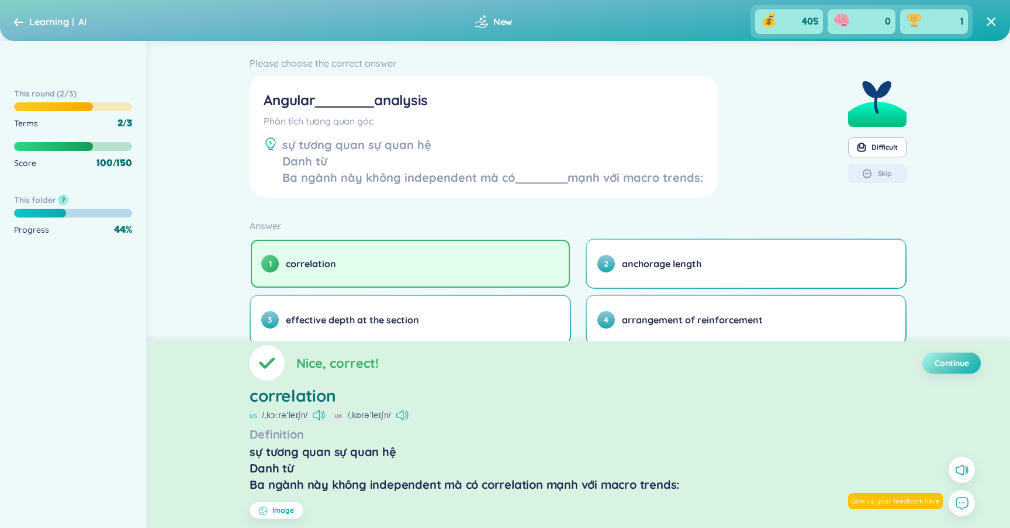
click at [952, 360] on span "Continue" at bounding box center [951, 363] width 34 height 12
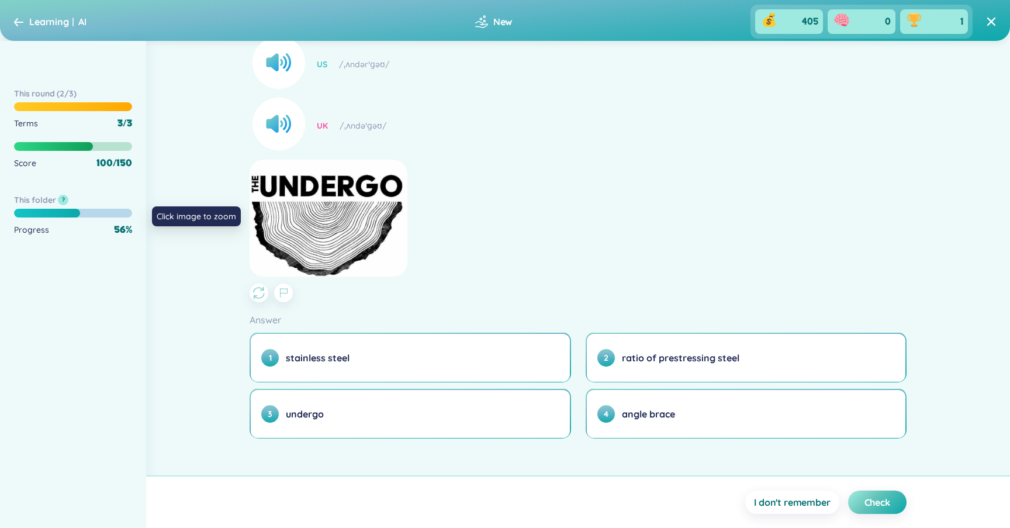
scroll to position [155, 0]
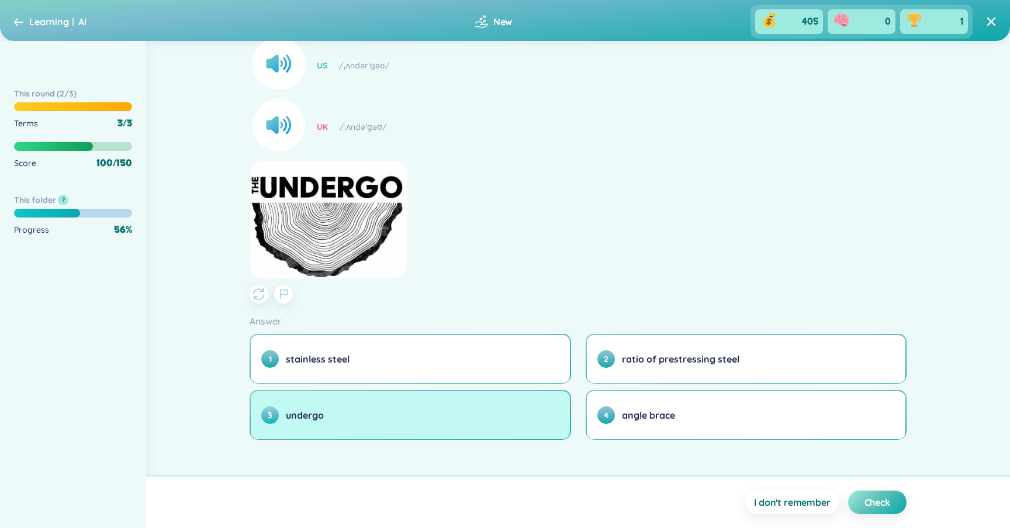
click at [415, 422] on button "3 undergo" at bounding box center [410, 415] width 318 height 48
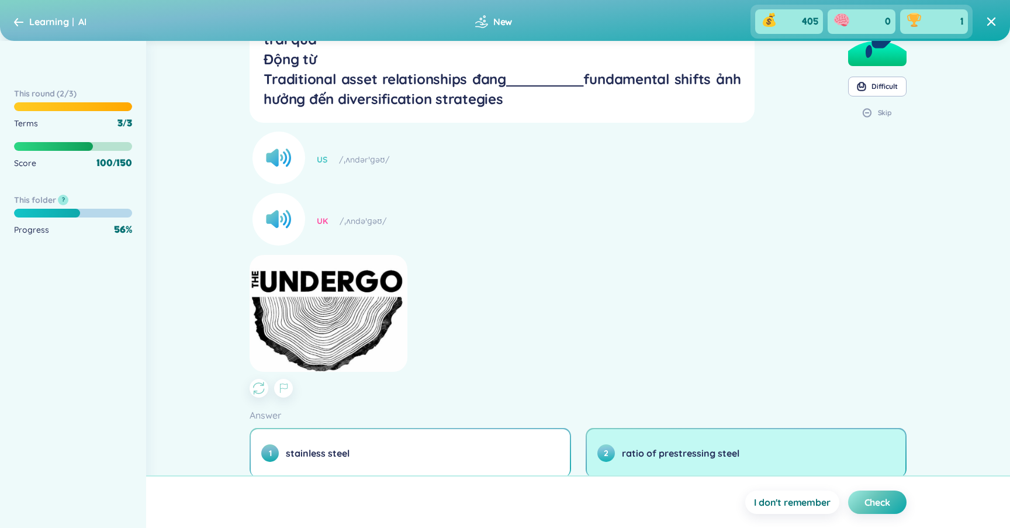
scroll to position [158, 0]
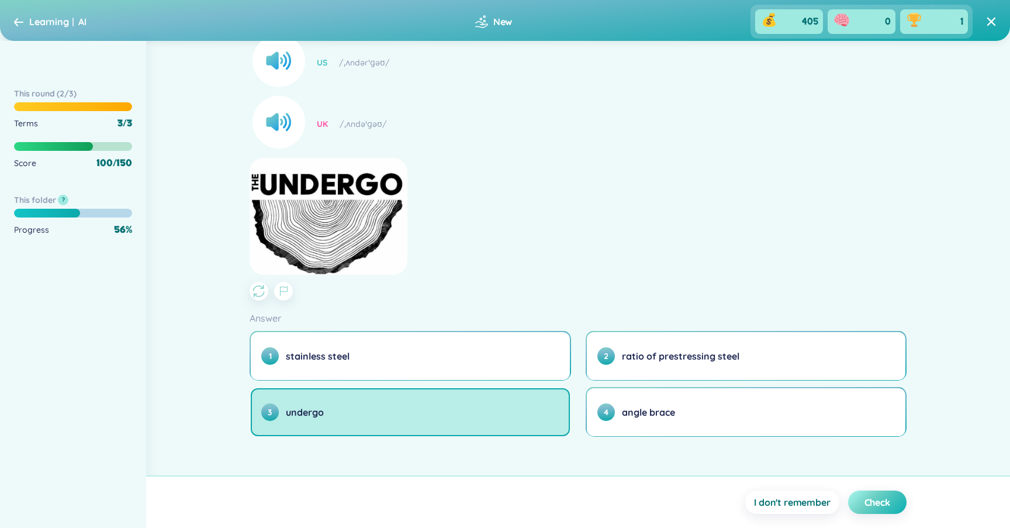
click at [883, 497] on span "Check" at bounding box center [877, 501] width 26 height 13
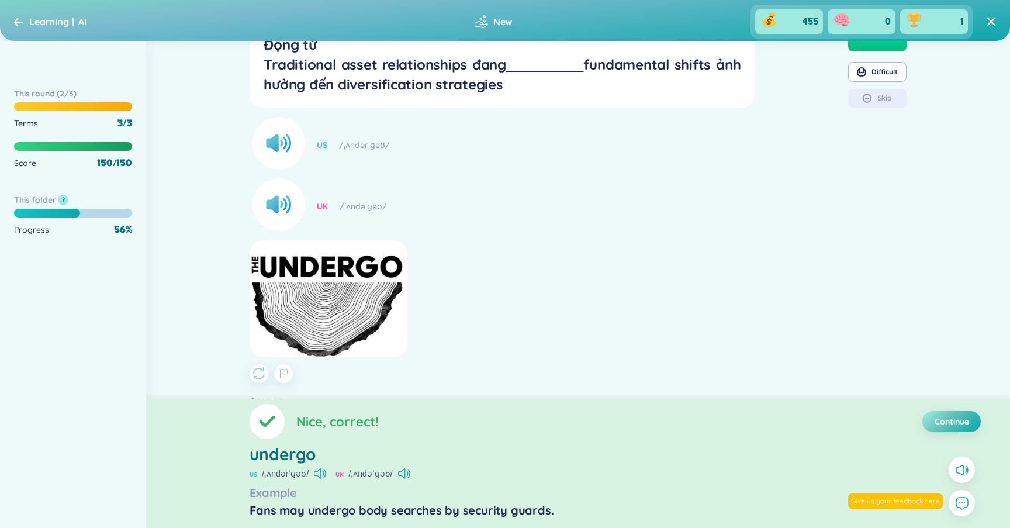
scroll to position [68, 0]
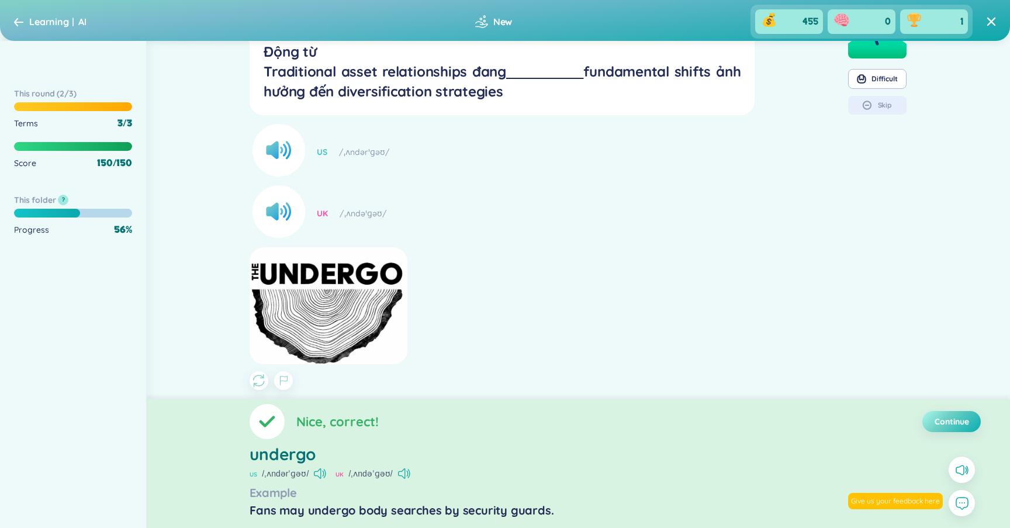
click at [939, 414] on button "Continue" at bounding box center [951, 421] width 58 height 21
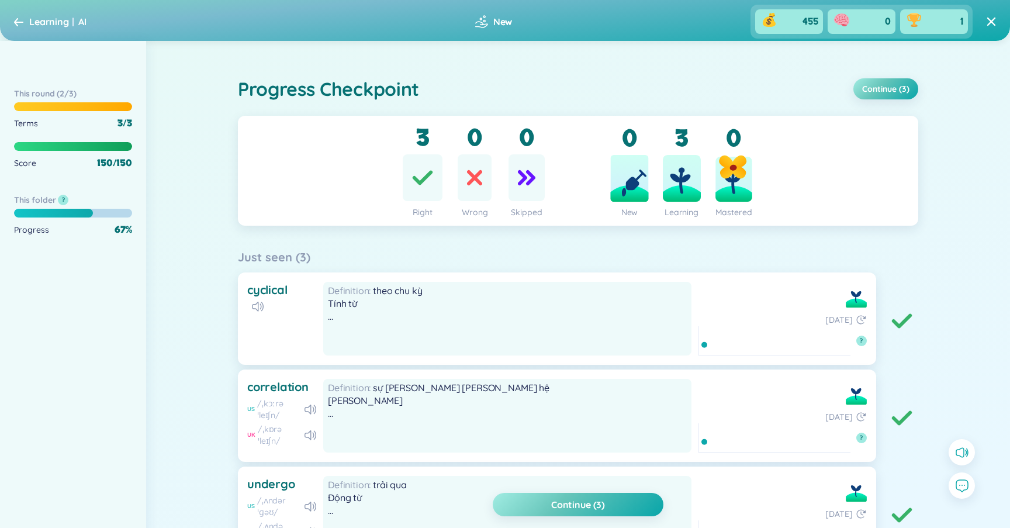
scroll to position [141, 0]
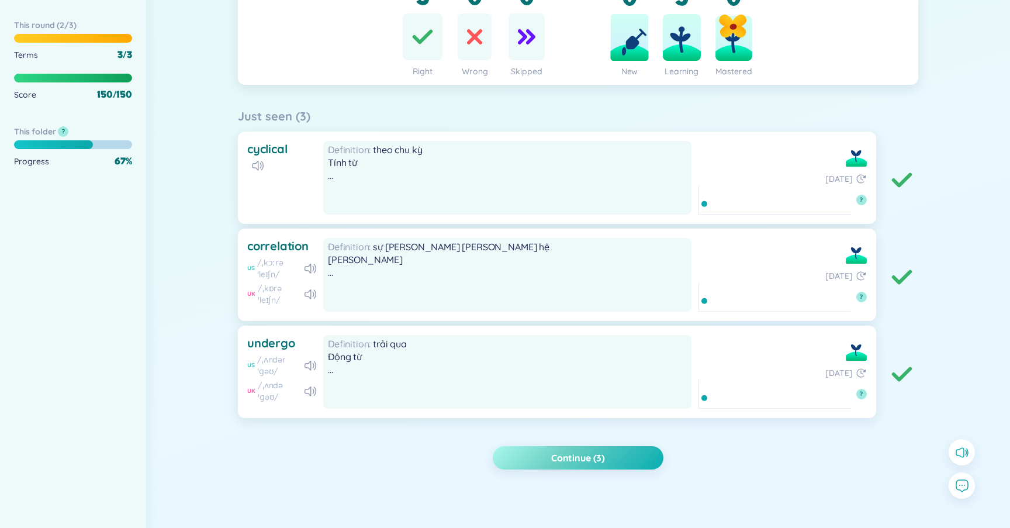
click at [610, 455] on button "Continue (3)" at bounding box center [578, 457] width 171 height 23
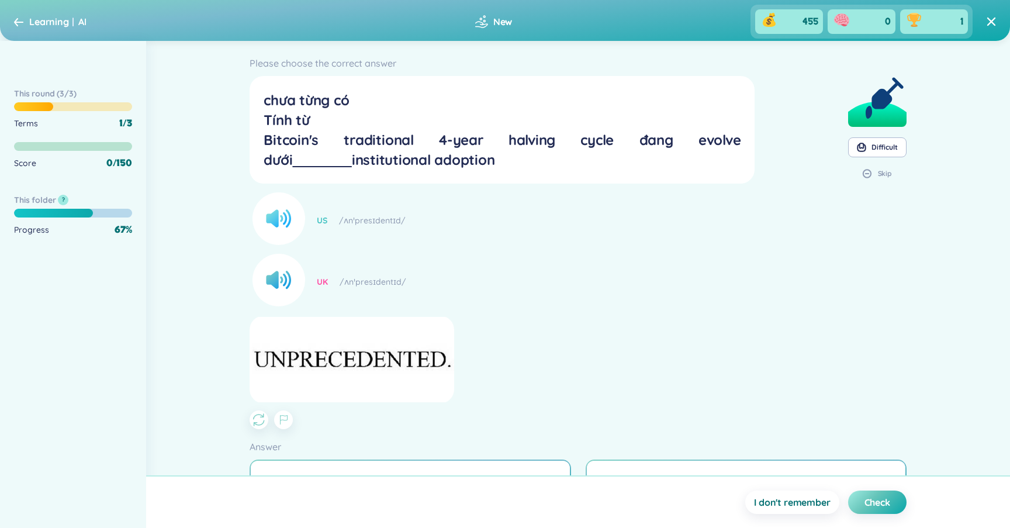
click at [278, 220] on icon at bounding box center [276, 219] width 21 height 18
click at [351, 151] on u at bounding box center [321, 160] width 59 height 18
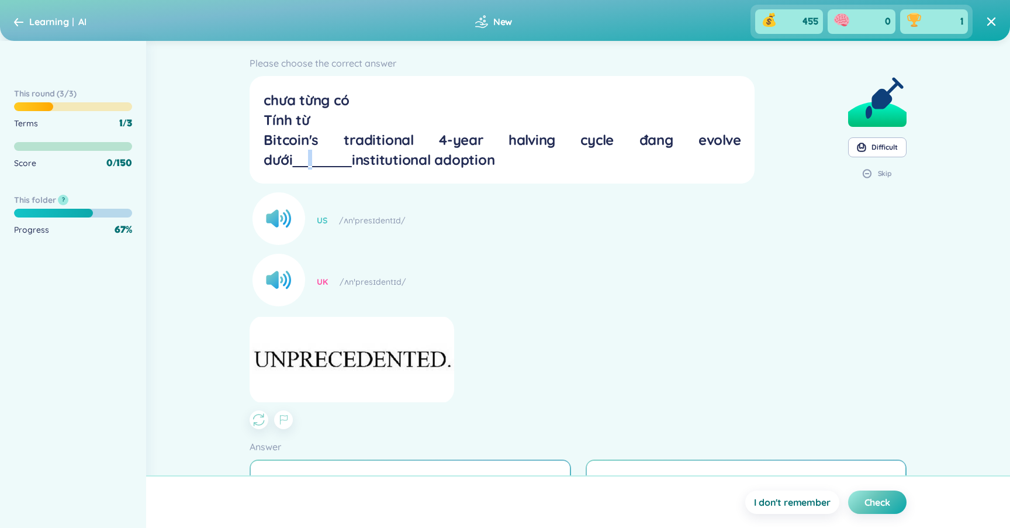
click at [351, 151] on u at bounding box center [321, 160] width 59 height 18
click at [290, 220] on icon at bounding box center [285, 218] width 11 height 18
click at [878, 145] on div "Difficult" at bounding box center [884, 147] width 26 height 9
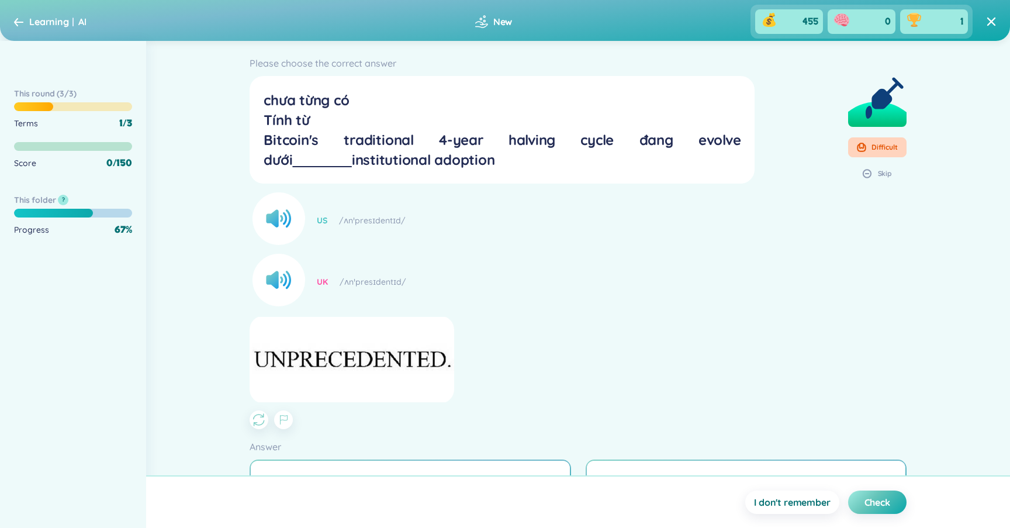
scroll to position [129, 0]
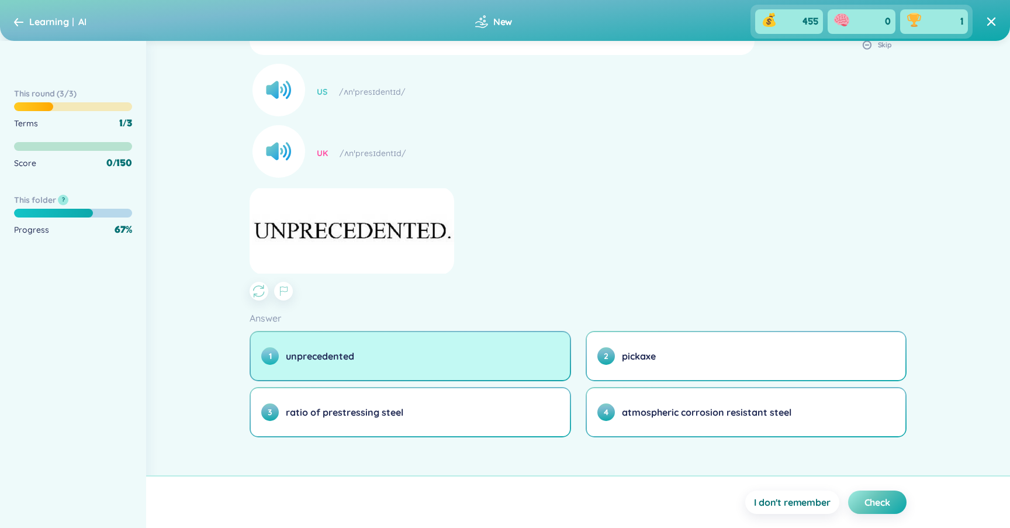
click at [402, 350] on button "1 unprecedented" at bounding box center [410, 356] width 318 height 48
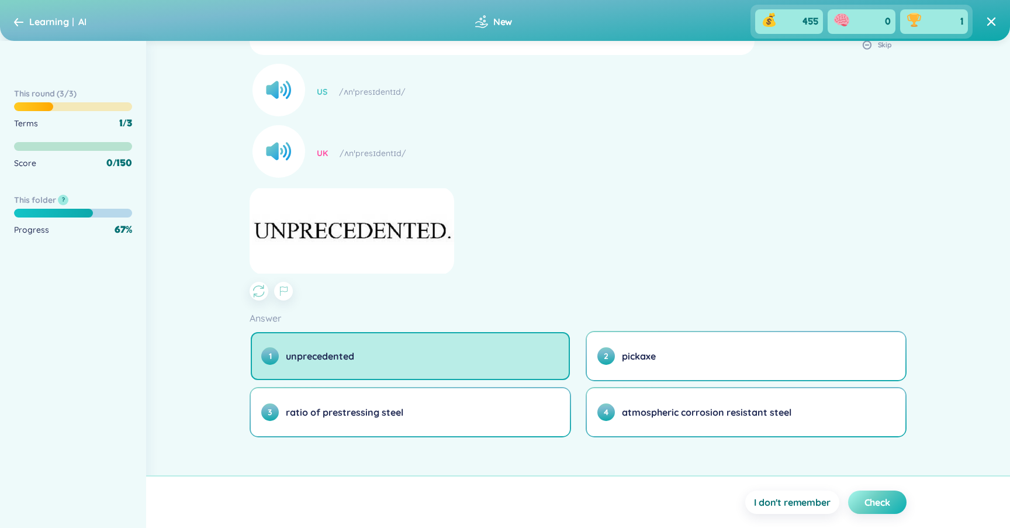
click at [888, 496] on span "Check" at bounding box center [877, 501] width 26 height 13
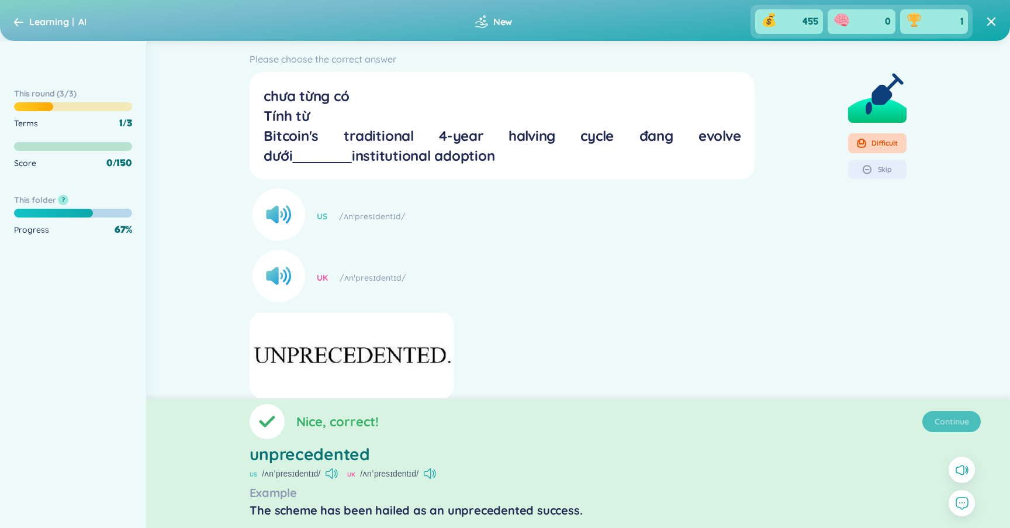
scroll to position [0, 0]
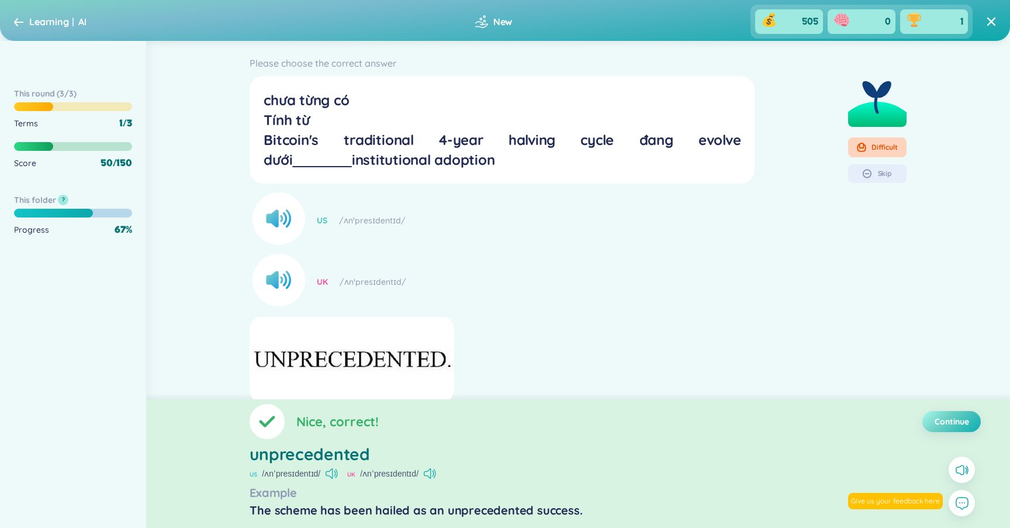
click at [962, 412] on button "Continue" at bounding box center [951, 421] width 58 height 21
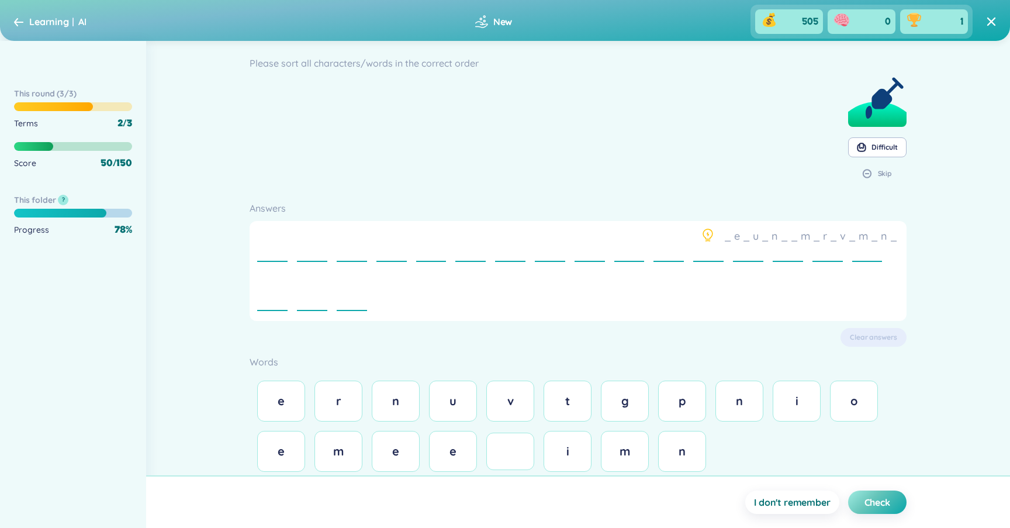
scroll to position [26, 0]
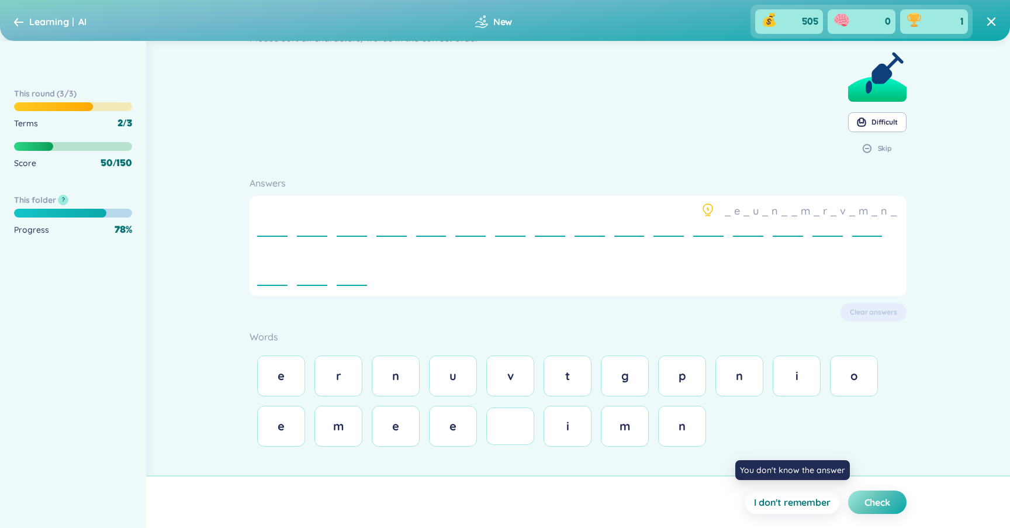
click at [775, 495] on button "I don't remember" at bounding box center [791, 501] width 93 height 23
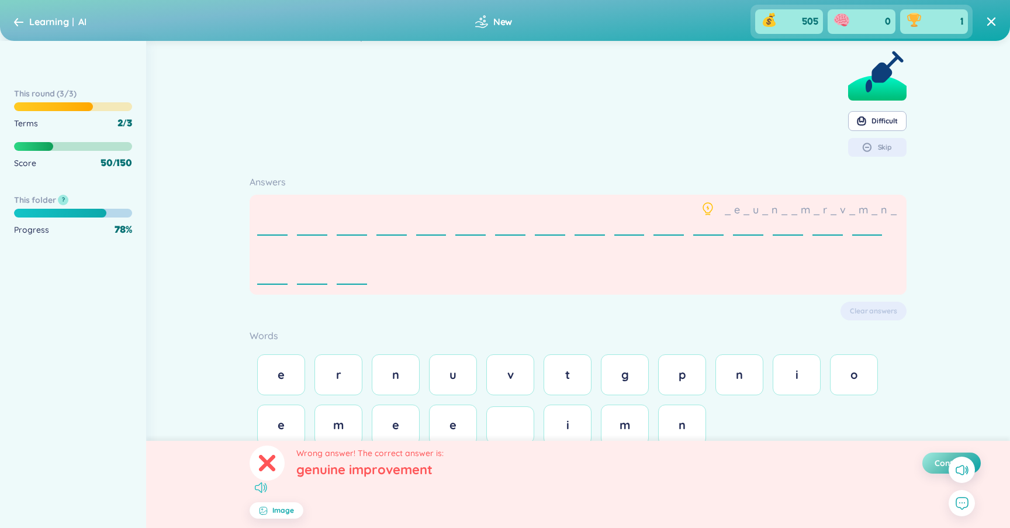
click at [264, 488] on icon at bounding box center [264, 487] width 2 height 6
click at [263, 508] on icon "button" at bounding box center [263, 510] width 9 height 9
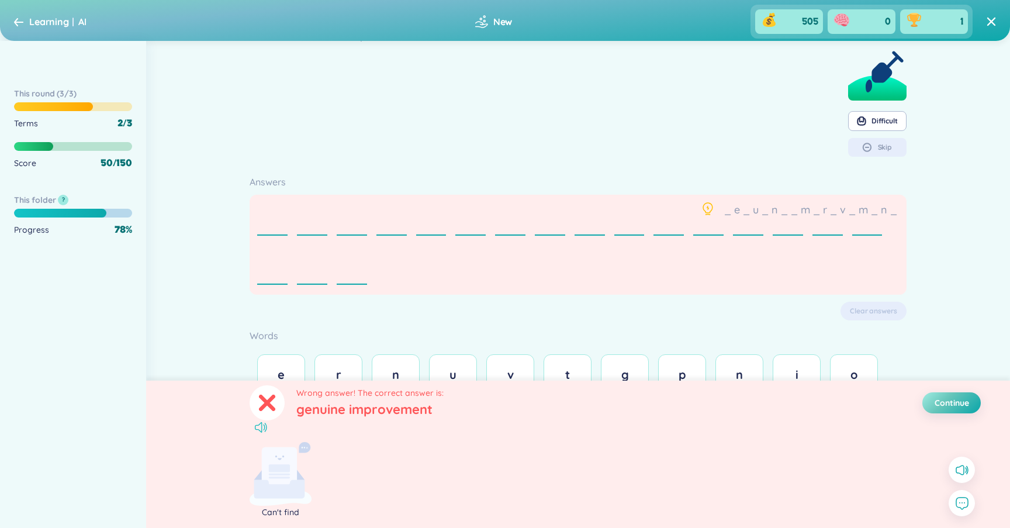
click at [258, 429] on icon at bounding box center [261, 427] width 12 height 11
click at [267, 237] on div "e" at bounding box center [272, 220] width 30 height 40
click at [261, 408] on icon at bounding box center [267, 402] width 13 height 13
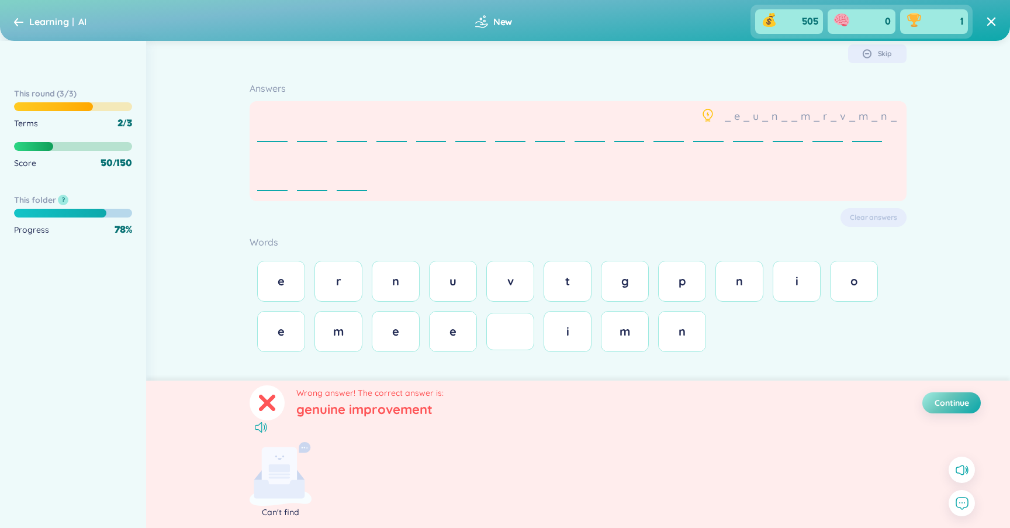
scroll to position [0, 0]
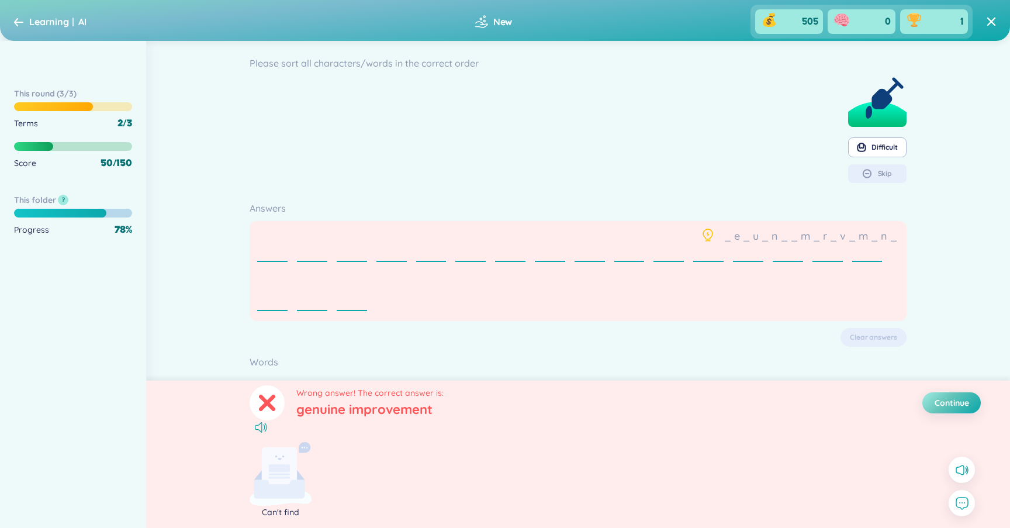
click at [265, 238] on div "e" at bounding box center [272, 247] width 30 height 40
click at [966, 408] on span "Continue" at bounding box center [951, 403] width 34 height 12
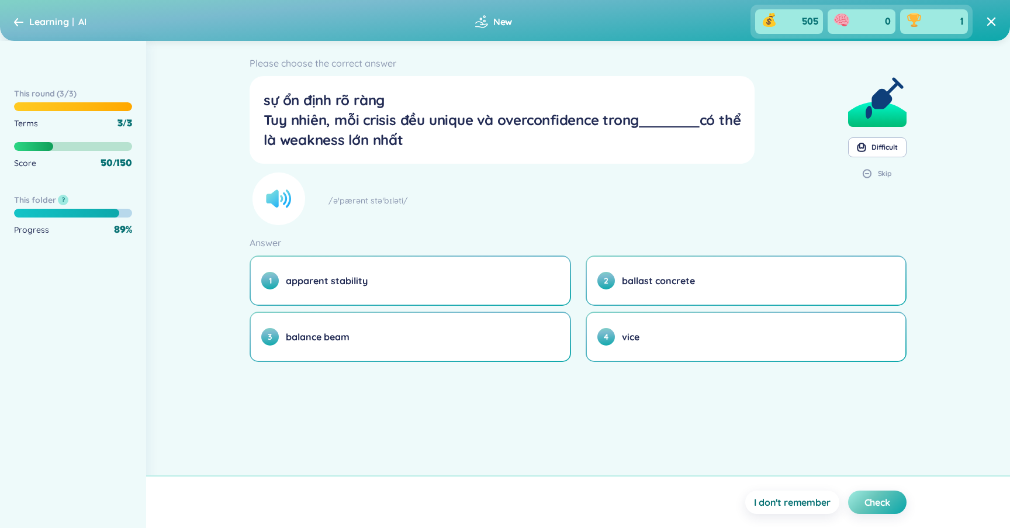
click at [279, 205] on circle at bounding box center [278, 198] width 53 height 53
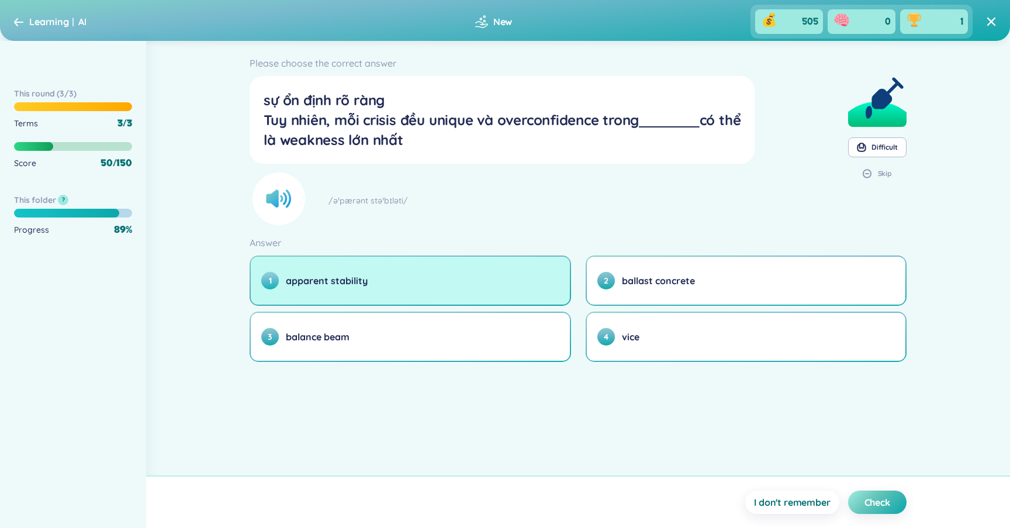
click at [348, 293] on button "1 apparent stability" at bounding box center [410, 280] width 318 height 48
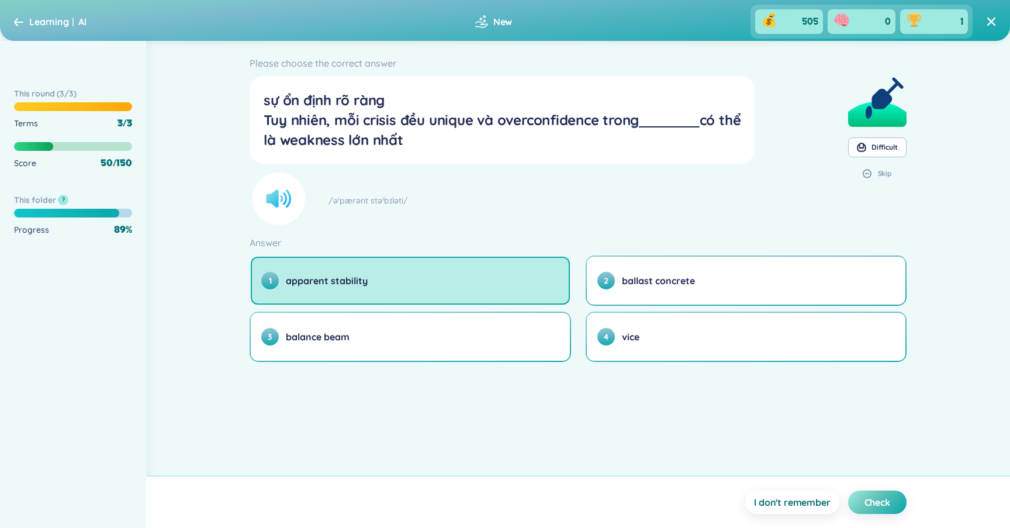
click at [280, 195] on icon at bounding box center [285, 198] width 11 height 18
click at [286, 199] on icon at bounding box center [276, 199] width 21 height 18
click at [879, 506] on span "Check" at bounding box center [877, 501] width 26 height 13
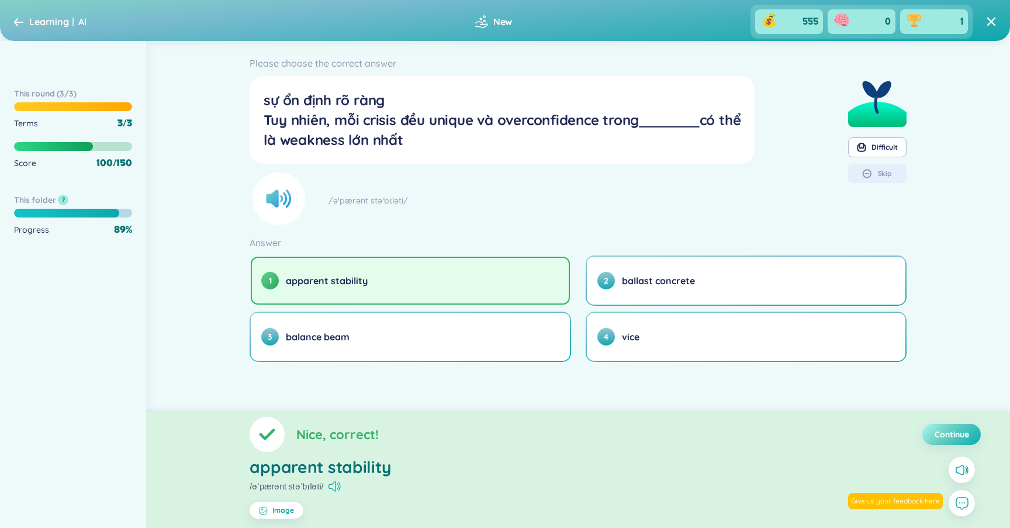
click at [944, 435] on span "Continue" at bounding box center [951, 434] width 34 height 12
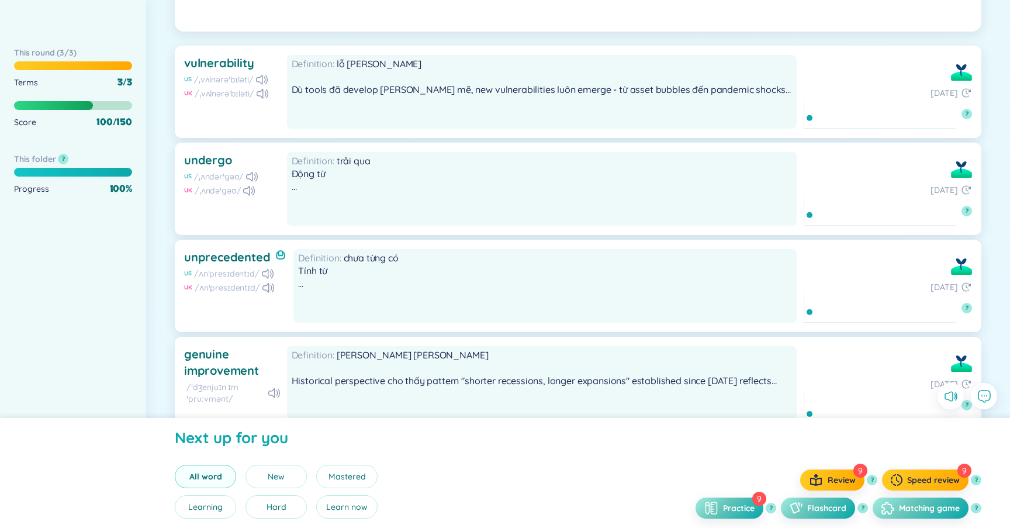
scroll to position [961, 0]
click at [265, 270] on icon at bounding box center [268, 273] width 12 height 10
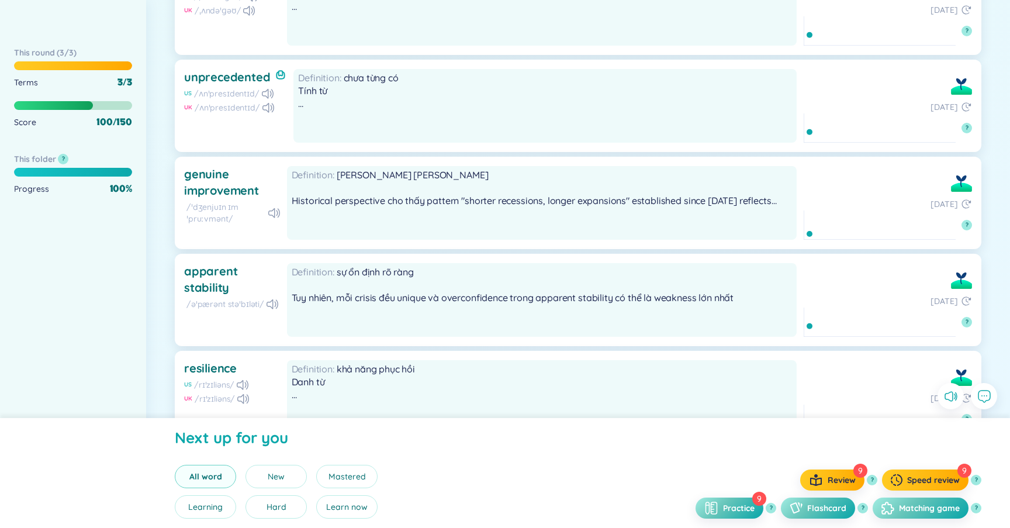
scroll to position [1142, 0]
click at [273, 210] on icon at bounding box center [274, 211] width 12 height 10
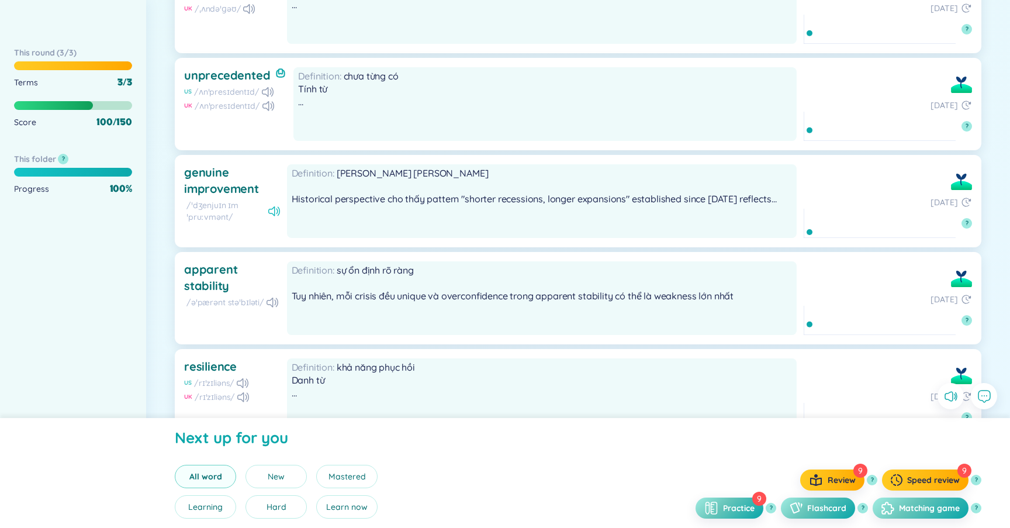
click at [268, 211] on icon at bounding box center [274, 211] width 12 height 10
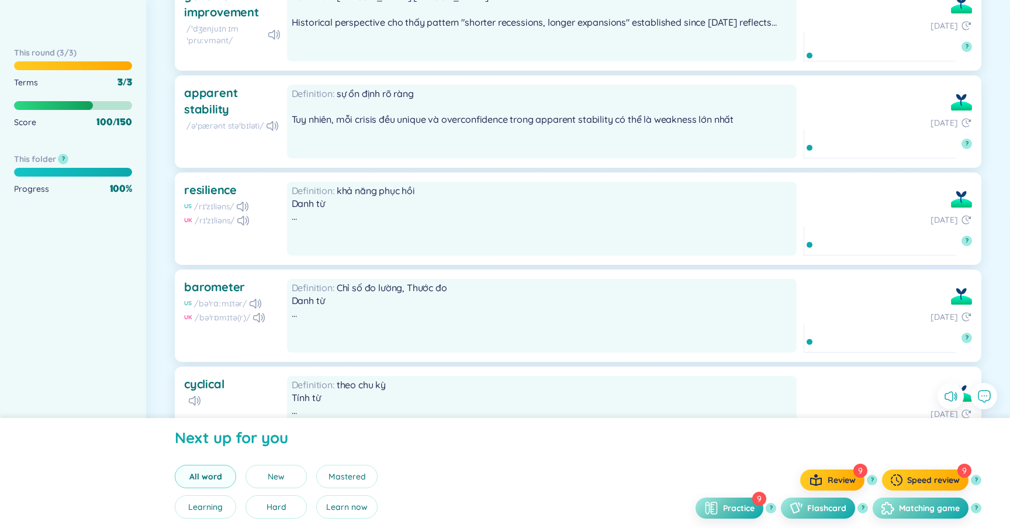
scroll to position [1341, 0]
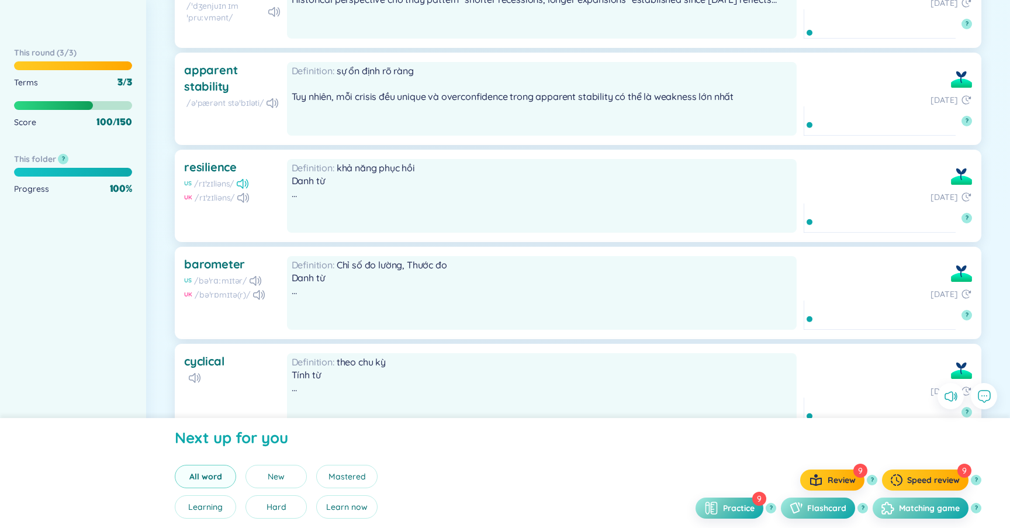
click at [245, 181] on icon at bounding box center [243, 184] width 12 height 10
click at [258, 276] on icon at bounding box center [255, 281] width 12 height 10
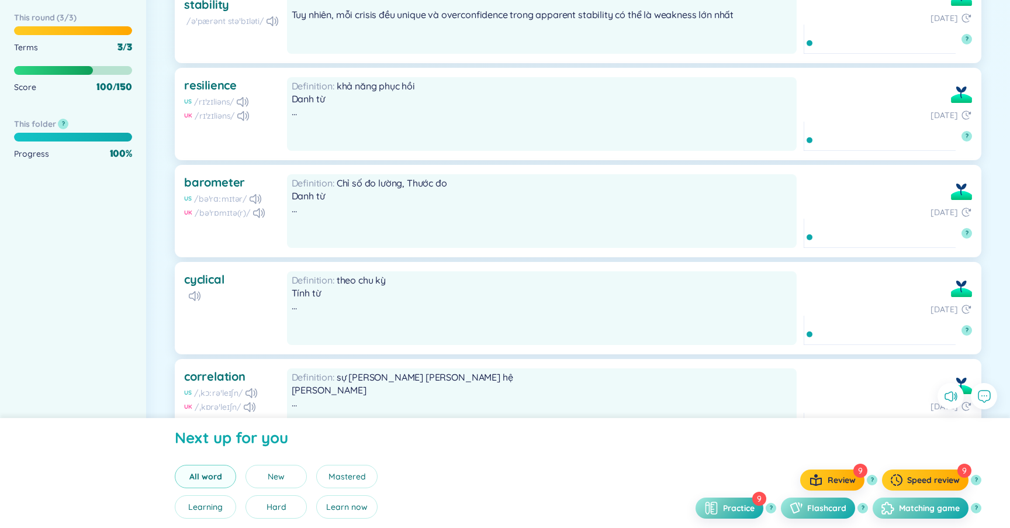
scroll to position [1450, 0]
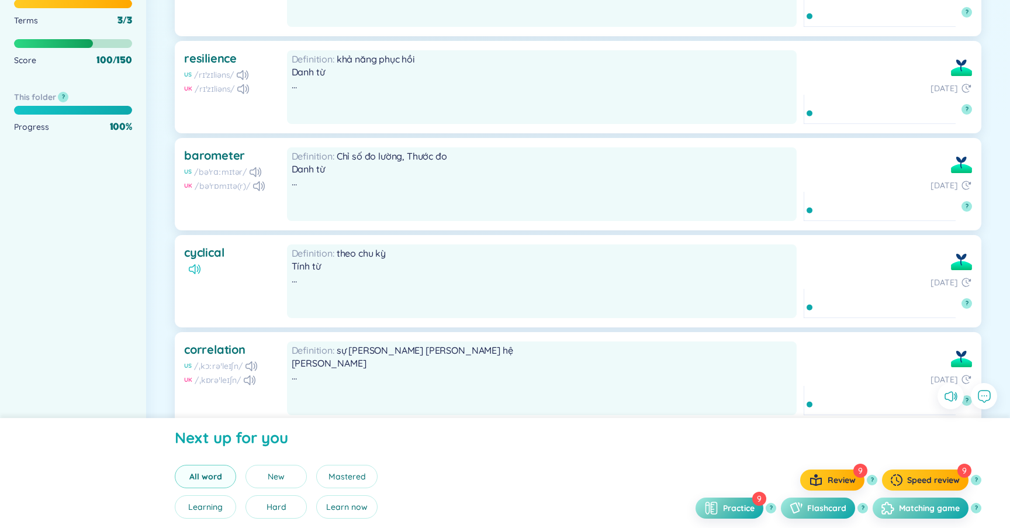
click at [199, 270] on icon at bounding box center [195, 269] width 12 height 10
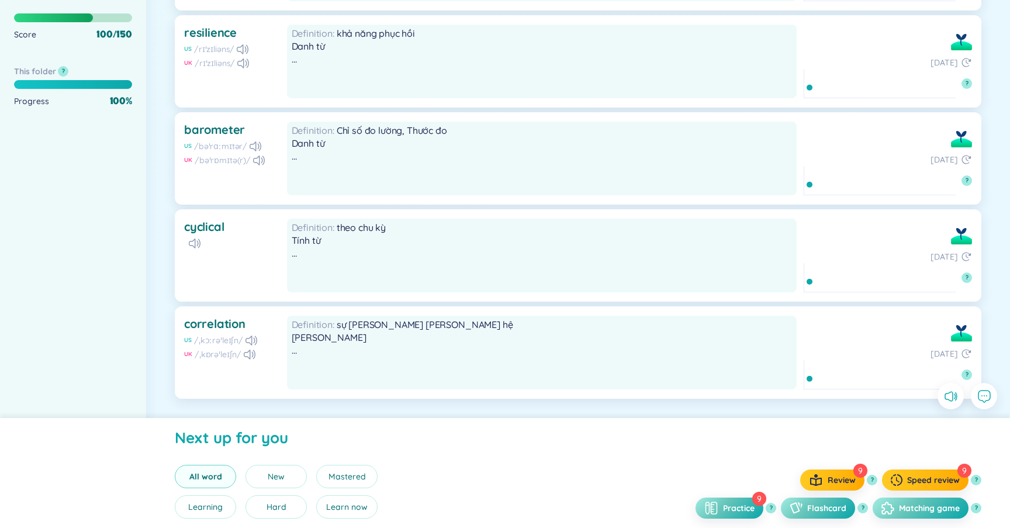
scroll to position [1525, 0]
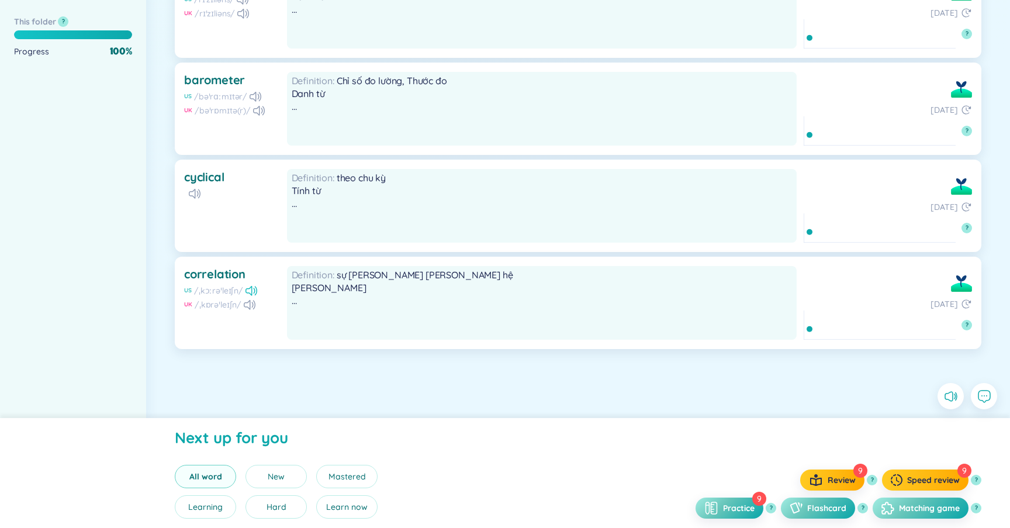
click at [251, 290] on icon at bounding box center [251, 291] width 12 height 10
click at [811, 506] on span "Flashcard" at bounding box center [826, 508] width 39 height 12
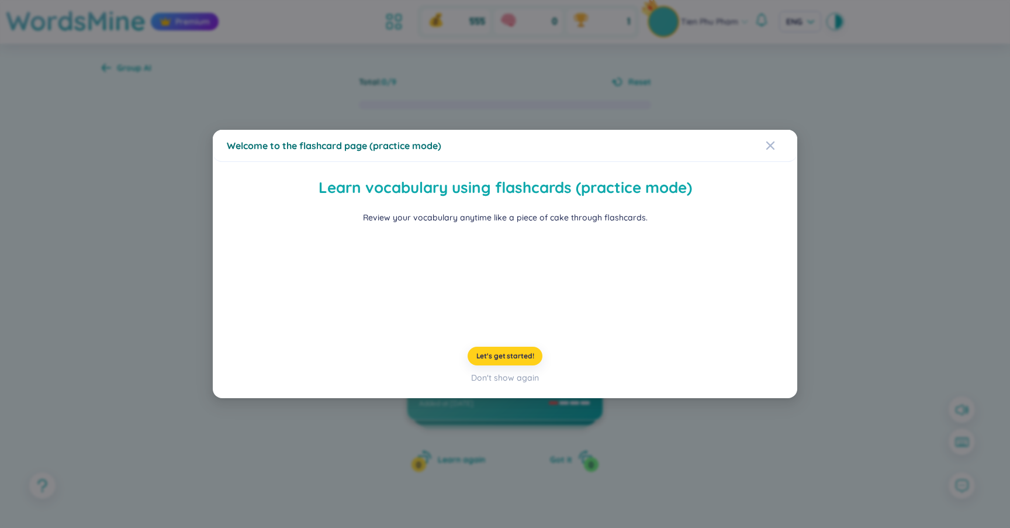
click at [518, 360] on span "Let's get started!" at bounding box center [505, 355] width 58 height 9
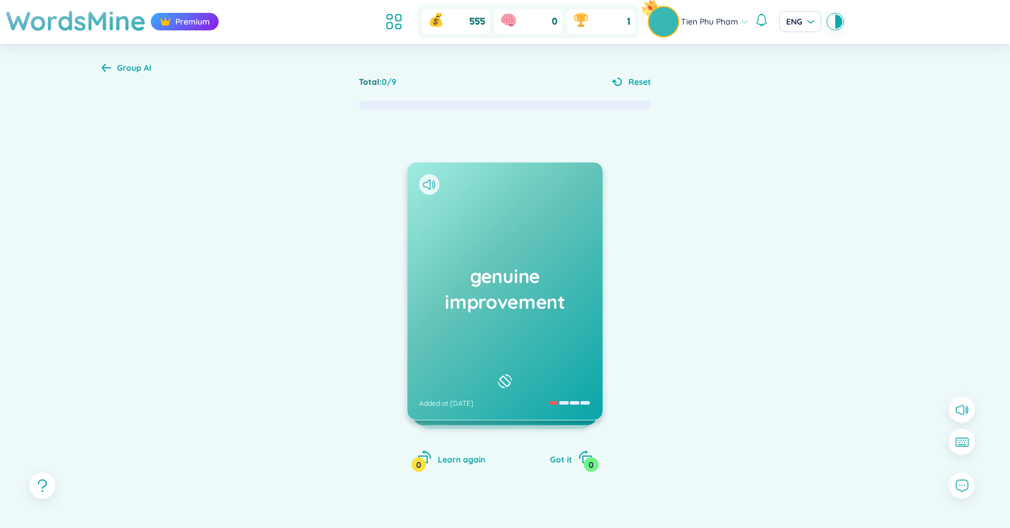
click at [487, 279] on h1 "genuine improvement" at bounding box center [505, 288] width 172 height 51
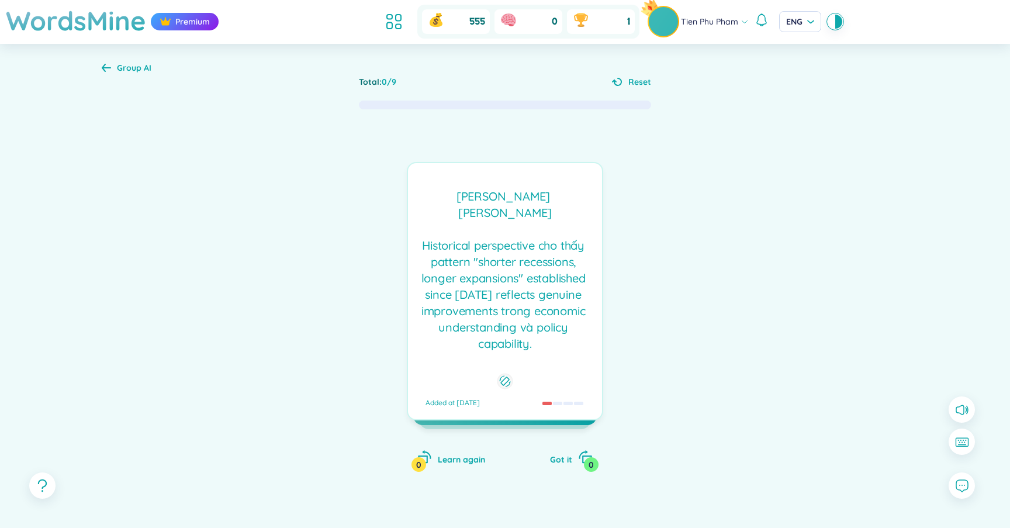
click at [487, 279] on div "cải tiến thực sự Historical perspective cho thấy pattern "shorter recessions, l…" at bounding box center [505, 270] width 182 height 164
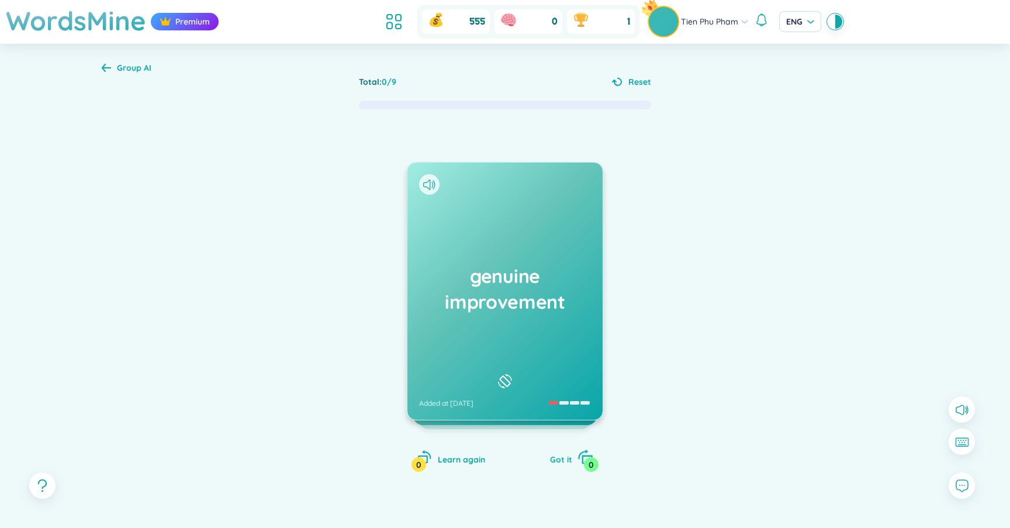
click at [568, 460] on span "Got it" at bounding box center [561, 459] width 22 height 11
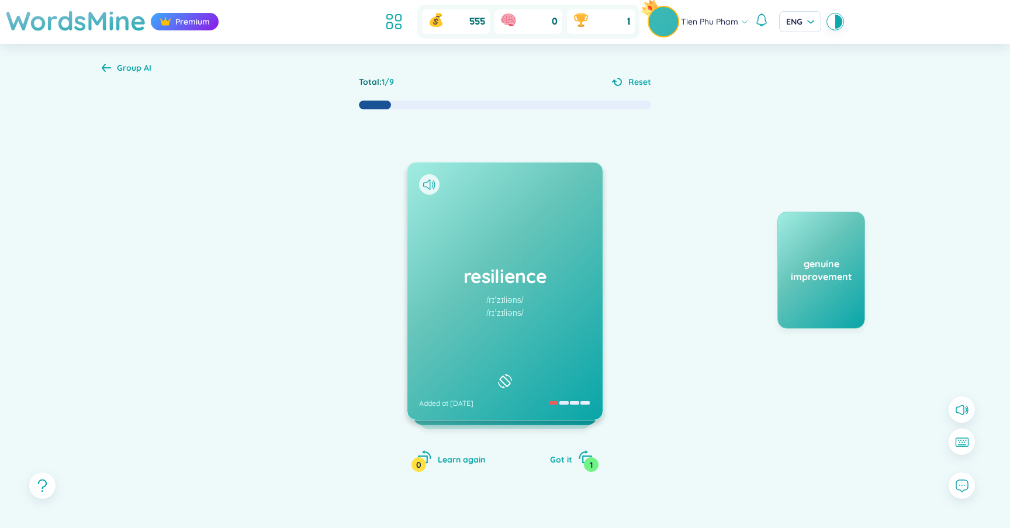
click at [554, 345] on div "resilience /rɪˈzɪliəns/ /rɪˈzɪliəns/ Added at 12/9/2025" at bounding box center [504, 290] width 195 height 257
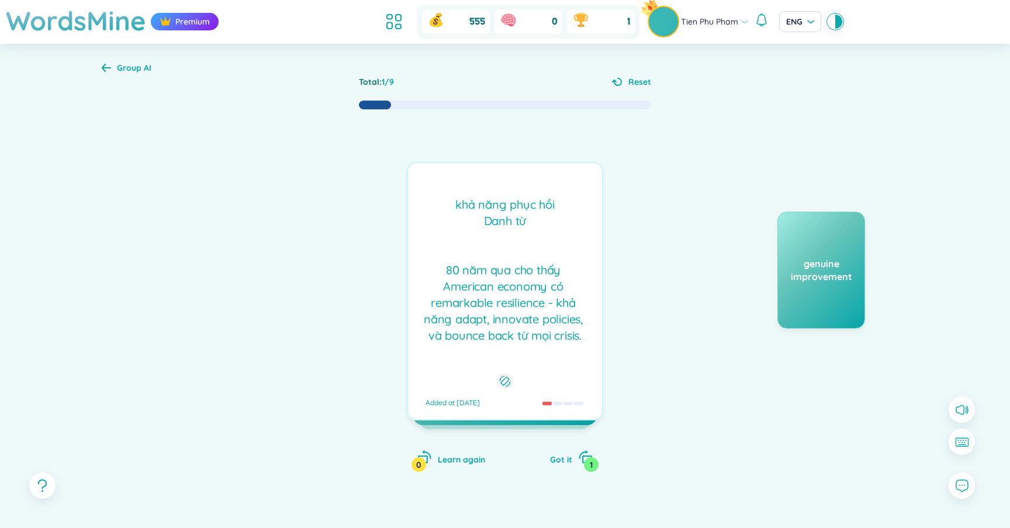
click at [554, 344] on div "khả năng phục hồi Danh từ 80 năm qua cho thấy American economy có remarkable r…" at bounding box center [505, 269] width 182 height 147
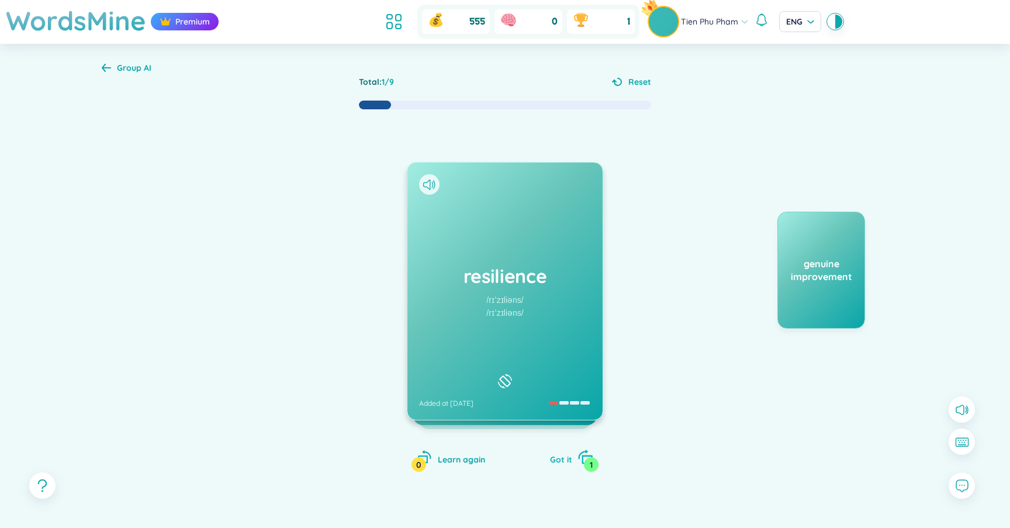
click at [560, 455] on span "Got it" at bounding box center [561, 459] width 22 height 11
click at [565, 272] on h1 "vulnerability" at bounding box center [505, 276] width 172 height 26
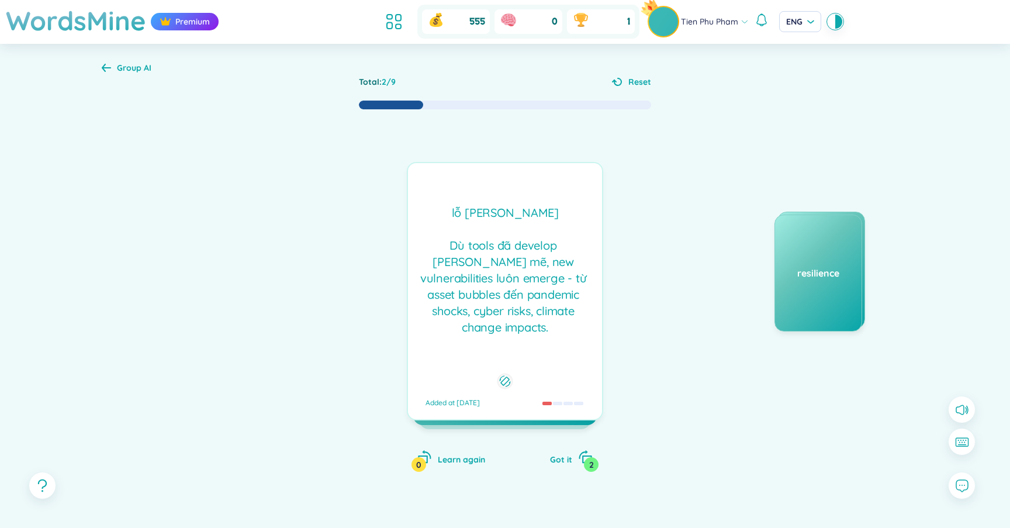
click at [565, 272] on div "lỗ hổng Danh từ Dù tools đã develop mạnh mẽ, new vulnerabilities luôn emerge -…" at bounding box center [505, 269] width 182 height 131
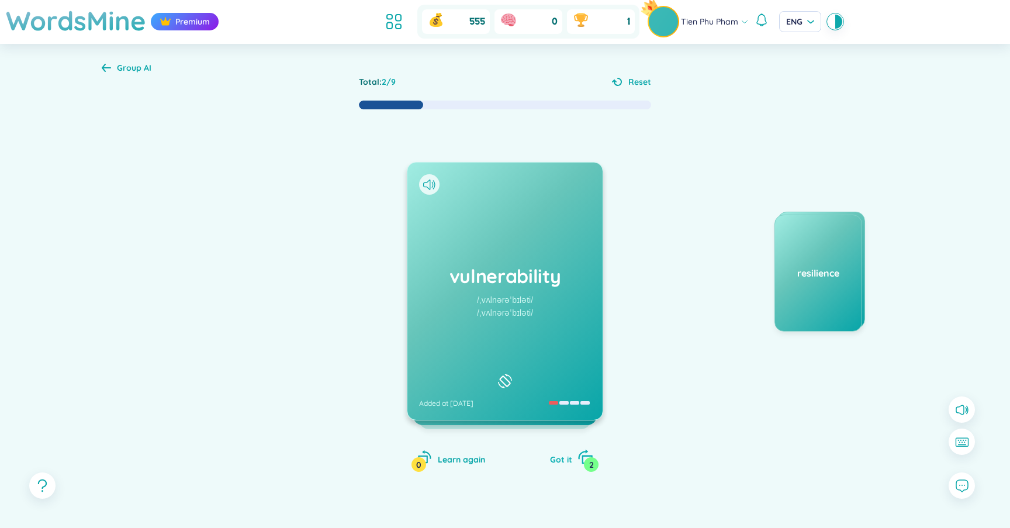
click at [554, 462] on span "Got it" at bounding box center [561, 459] width 22 height 11
click at [564, 460] on span "Got it" at bounding box center [561, 459] width 22 height 11
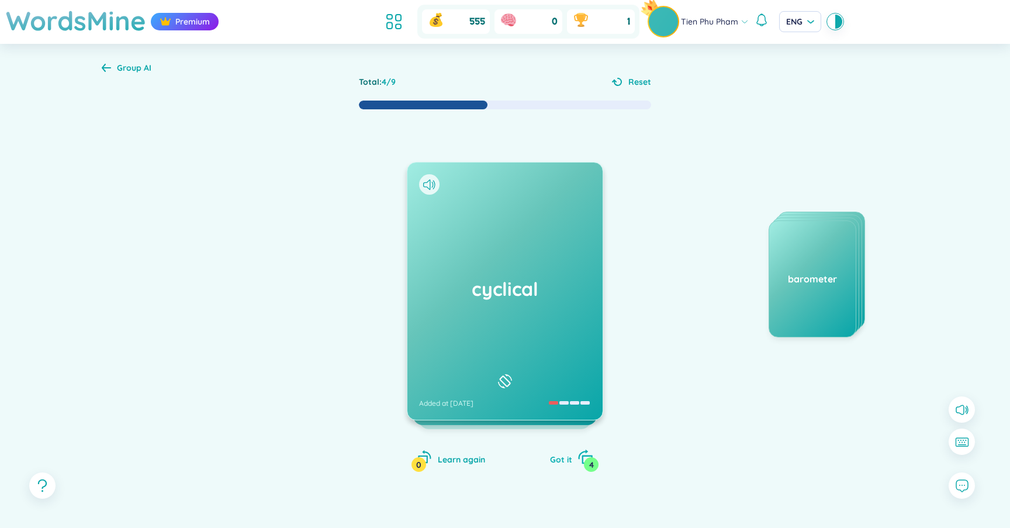
click at [563, 460] on span "Got it" at bounding box center [561, 459] width 22 height 11
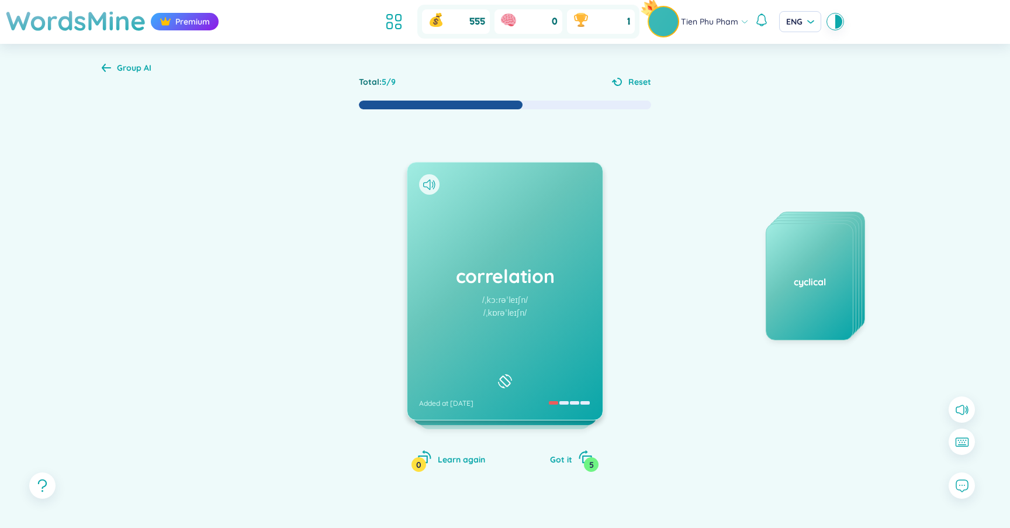
click at [520, 278] on h1 "correlation" at bounding box center [505, 276] width 172 height 26
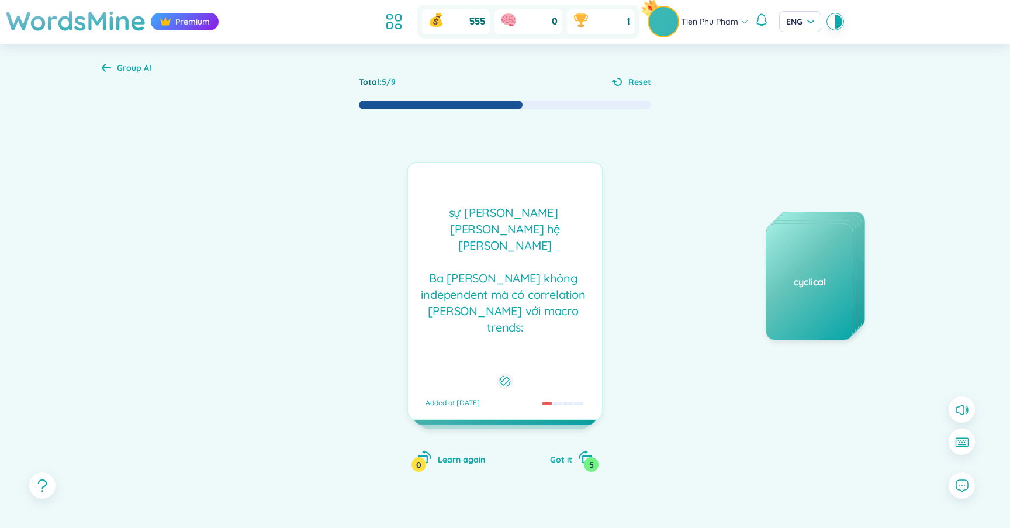
click at [520, 278] on div "sự tương quan sự quan hệ Danh từ Ba ngành này không independent mà có corre…" at bounding box center [505, 269] width 182 height 131
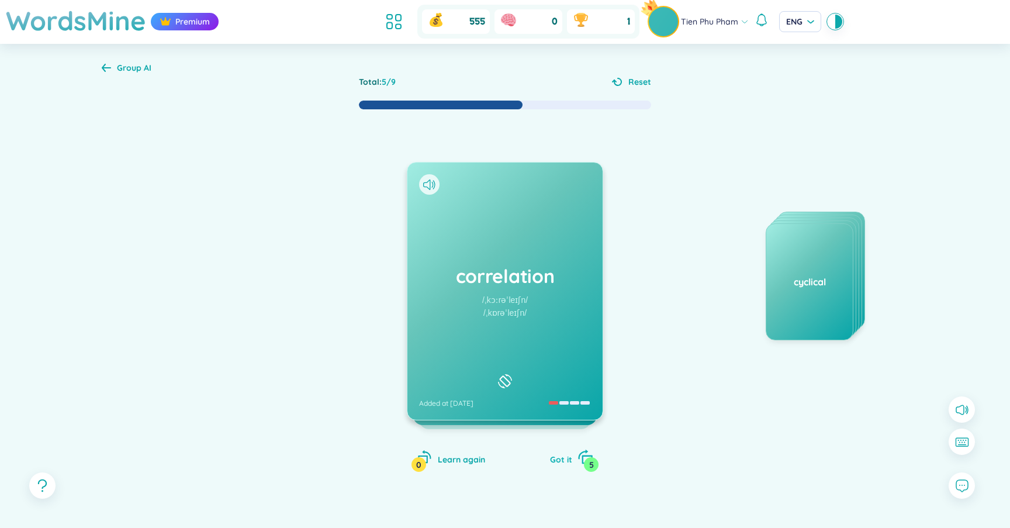
click at [554, 457] on span "Got it" at bounding box center [561, 459] width 22 height 11
click at [552, 457] on span "Got it" at bounding box center [561, 459] width 22 height 11
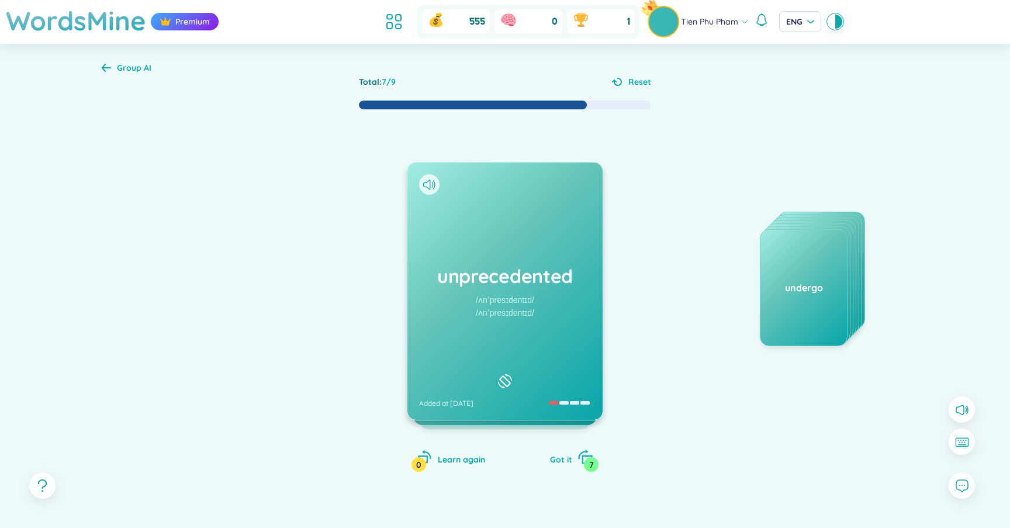
click at [560, 460] on span "Got it" at bounding box center [561, 459] width 22 height 11
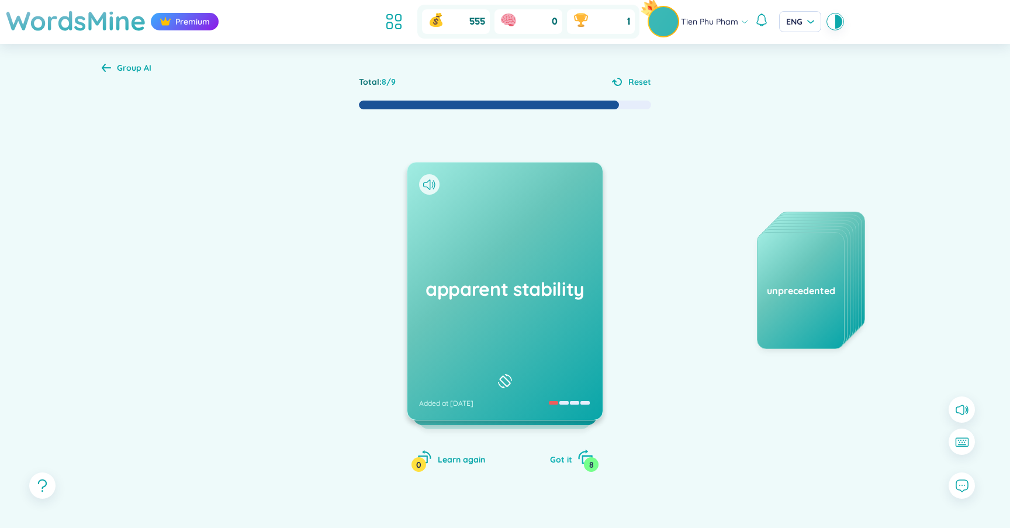
click at [560, 460] on span "Got it" at bounding box center [561, 459] width 22 height 11
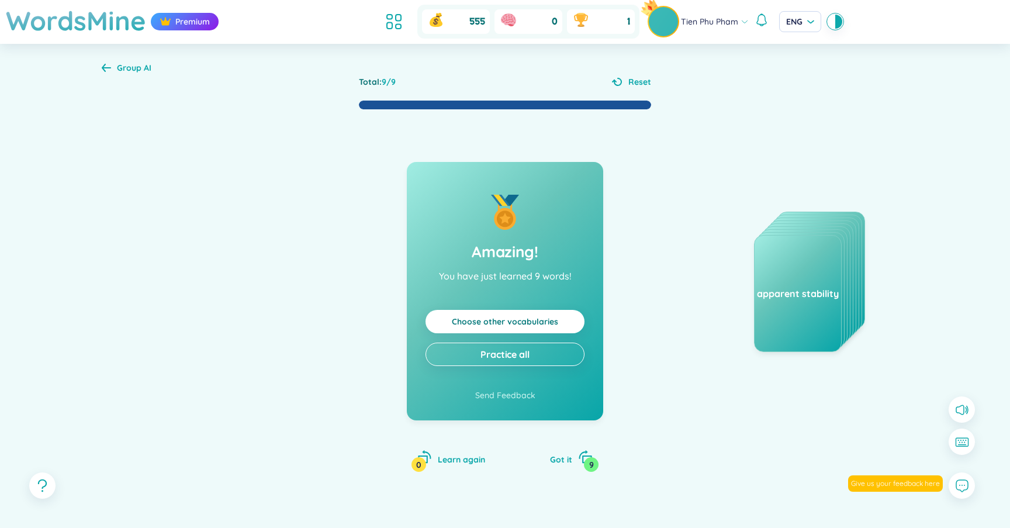
click at [558, 327] on link "Choose other vocabularies" at bounding box center [505, 321] width 106 height 13
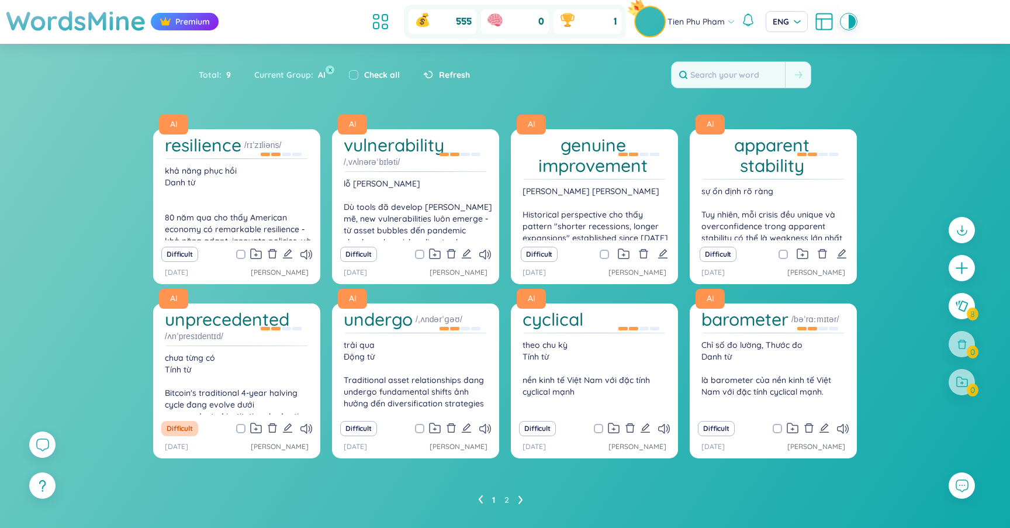
click at [96, 83] on section "Sort Alphabet Ascending Alphabet Descending Time-based Ascending Time-based Des…" at bounding box center [505, 288] width 1010 height 488
